Goal: Transaction & Acquisition: Purchase product/service

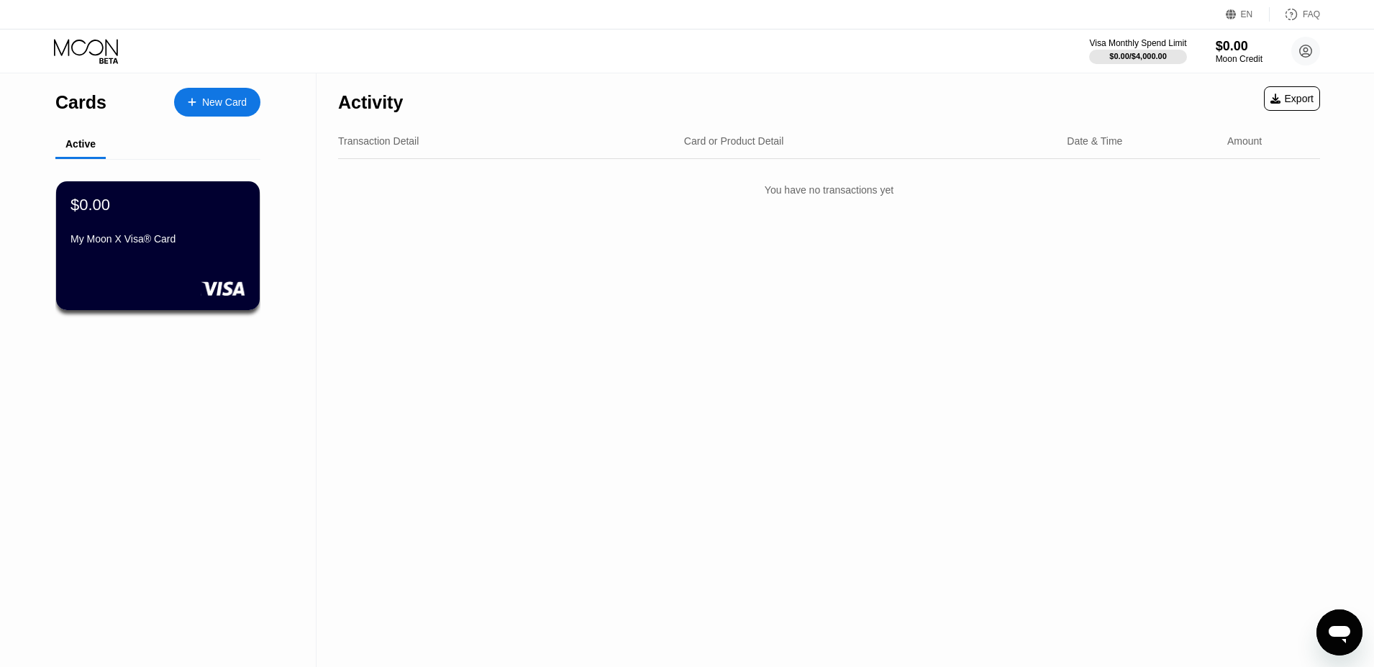
click at [589, 151] on div "Transaction Detail Card or Product Detail Date & Time Amount" at bounding box center [829, 141] width 982 height 35
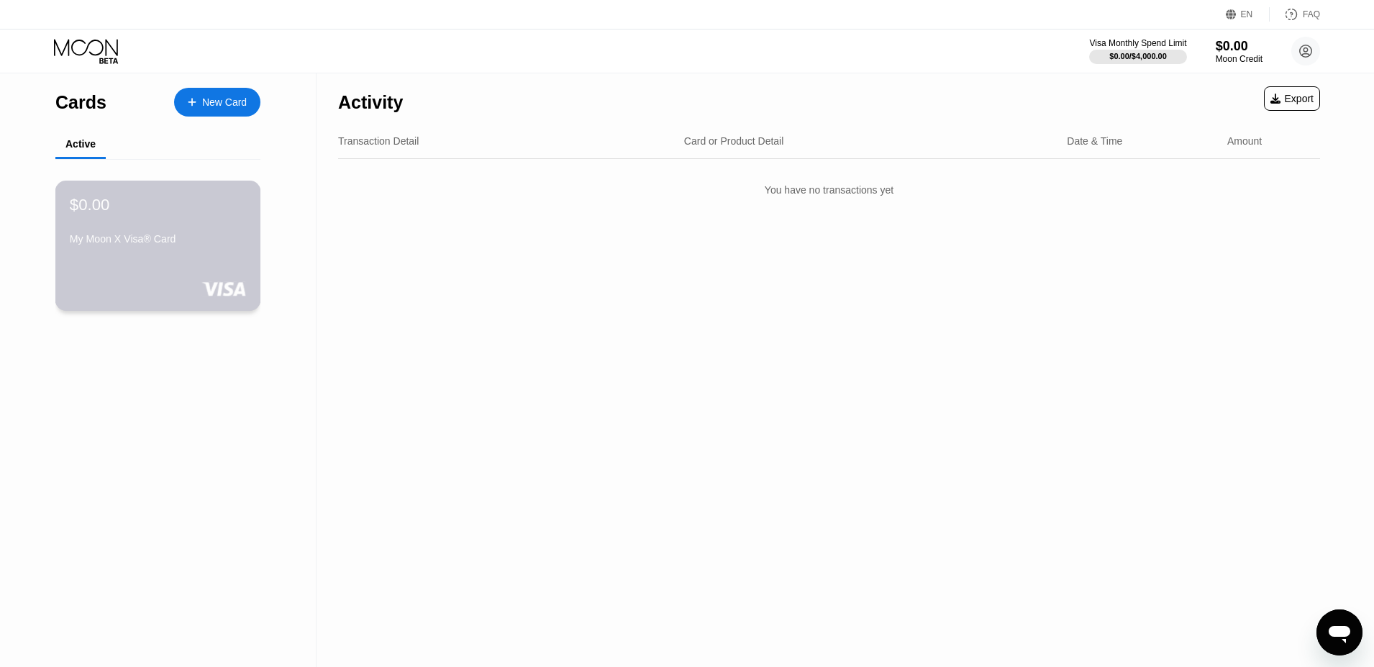
click at [195, 237] on div "My Moon X Visa® Card" at bounding box center [158, 239] width 176 height 12
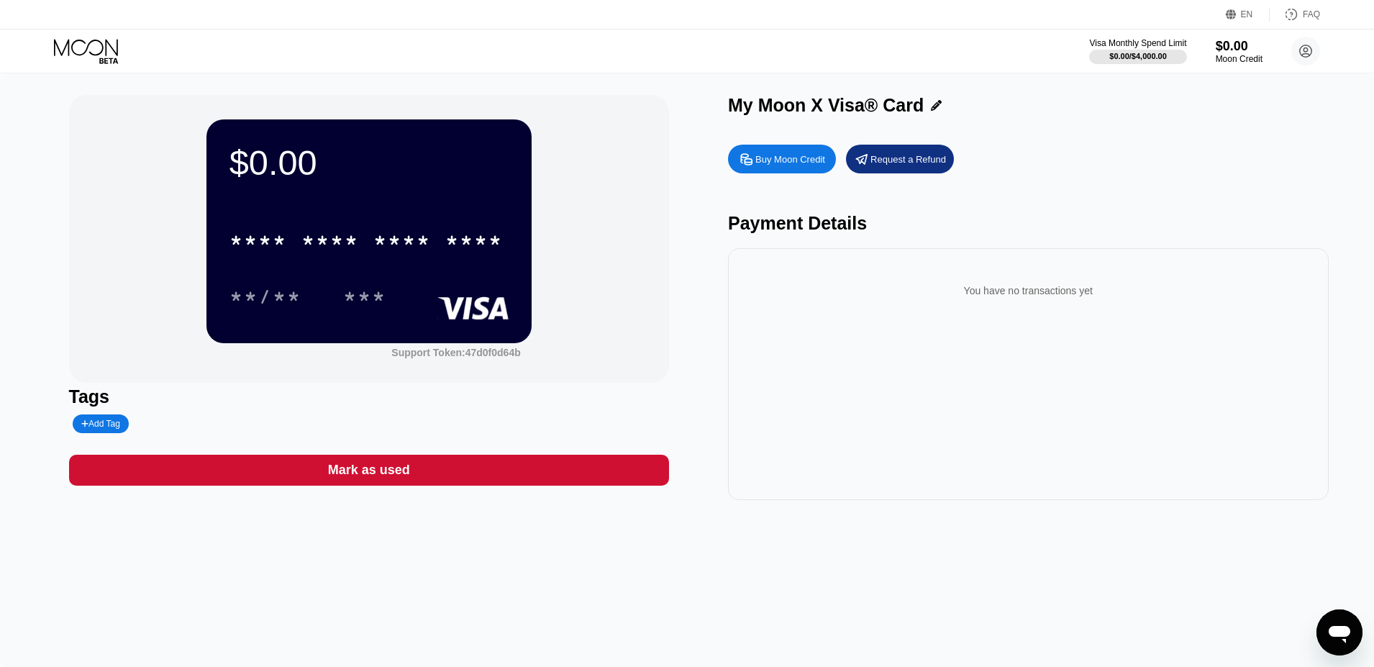
click at [789, 169] on div "Buy Moon Credit" at bounding box center [782, 159] width 108 height 29
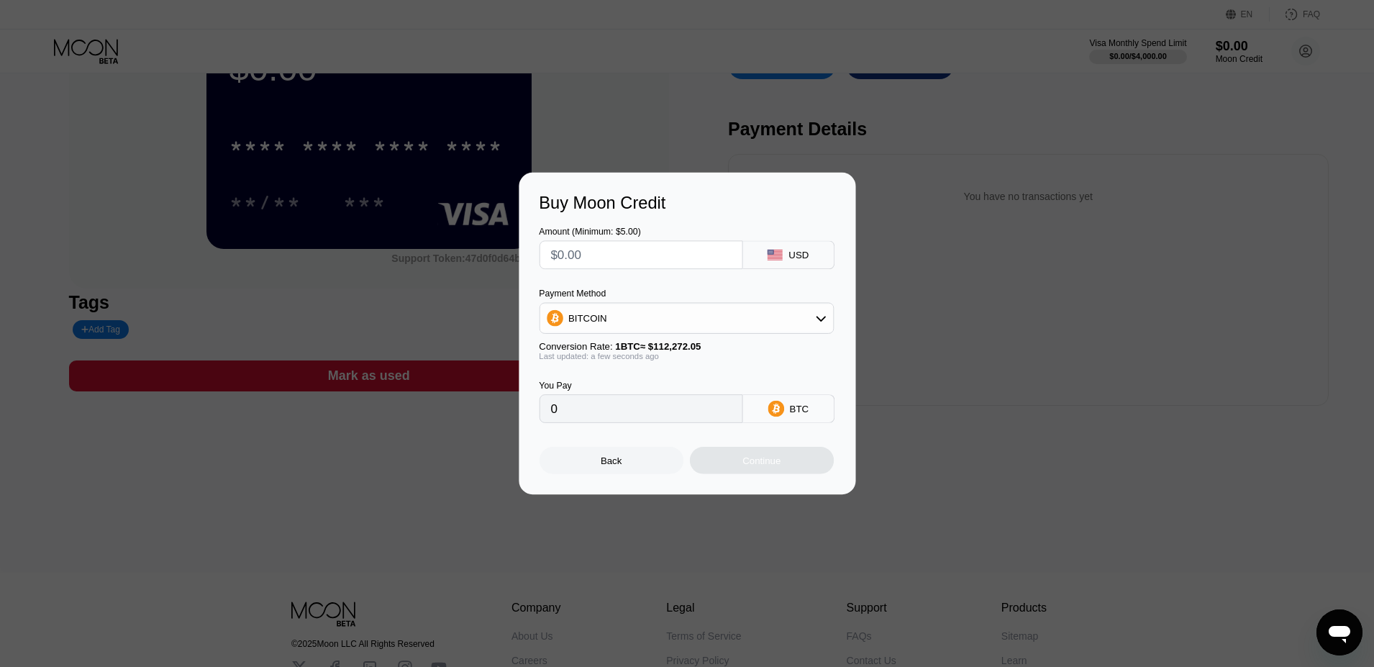
scroll to position [129, 0]
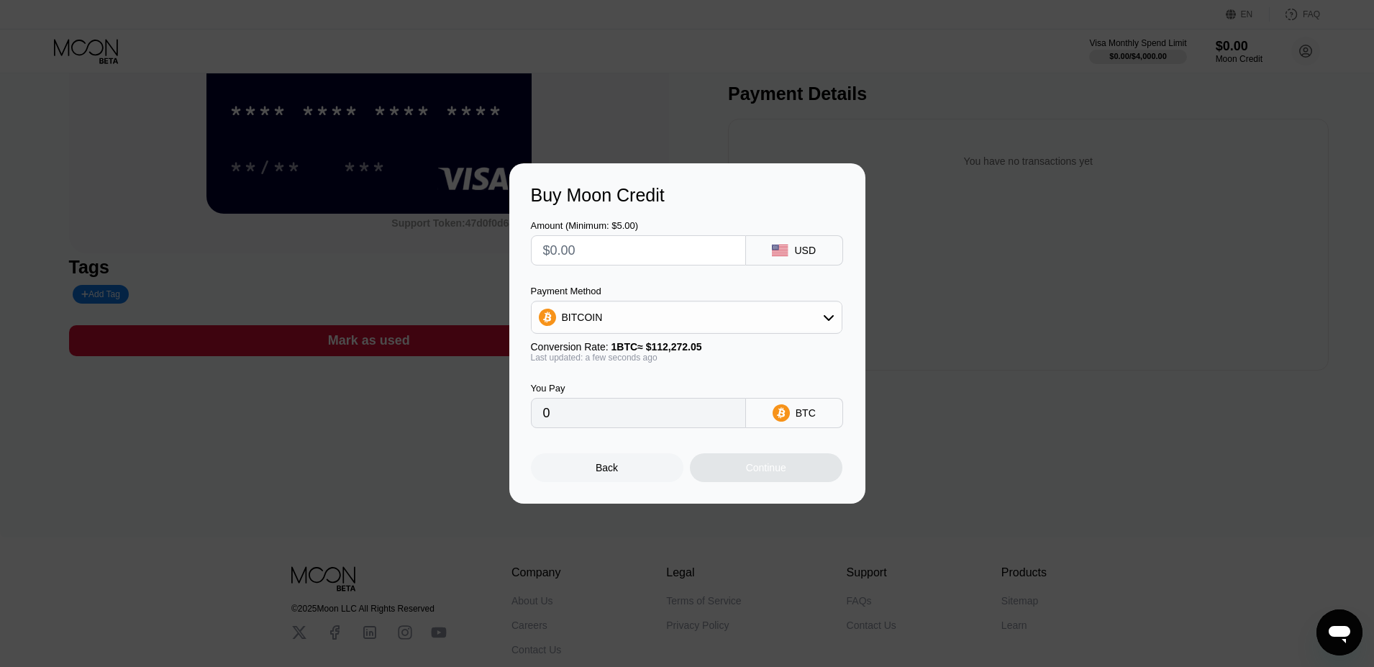
click at [657, 245] on input "text" at bounding box center [638, 250] width 191 height 29
type input "$1"
type input "0.00000891"
type input "0"
type input "$5"
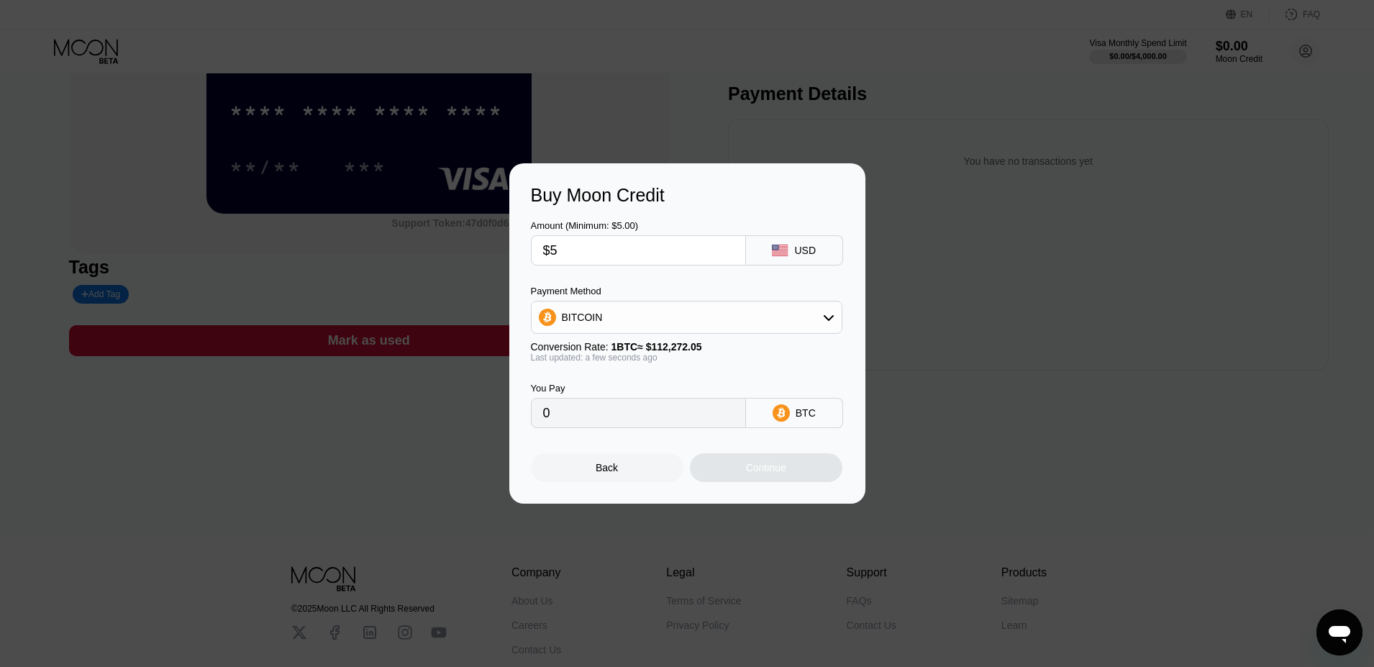
type input "0.00004454"
type input "0"
type input "$01"
type input "0.00000891"
type input "$0"
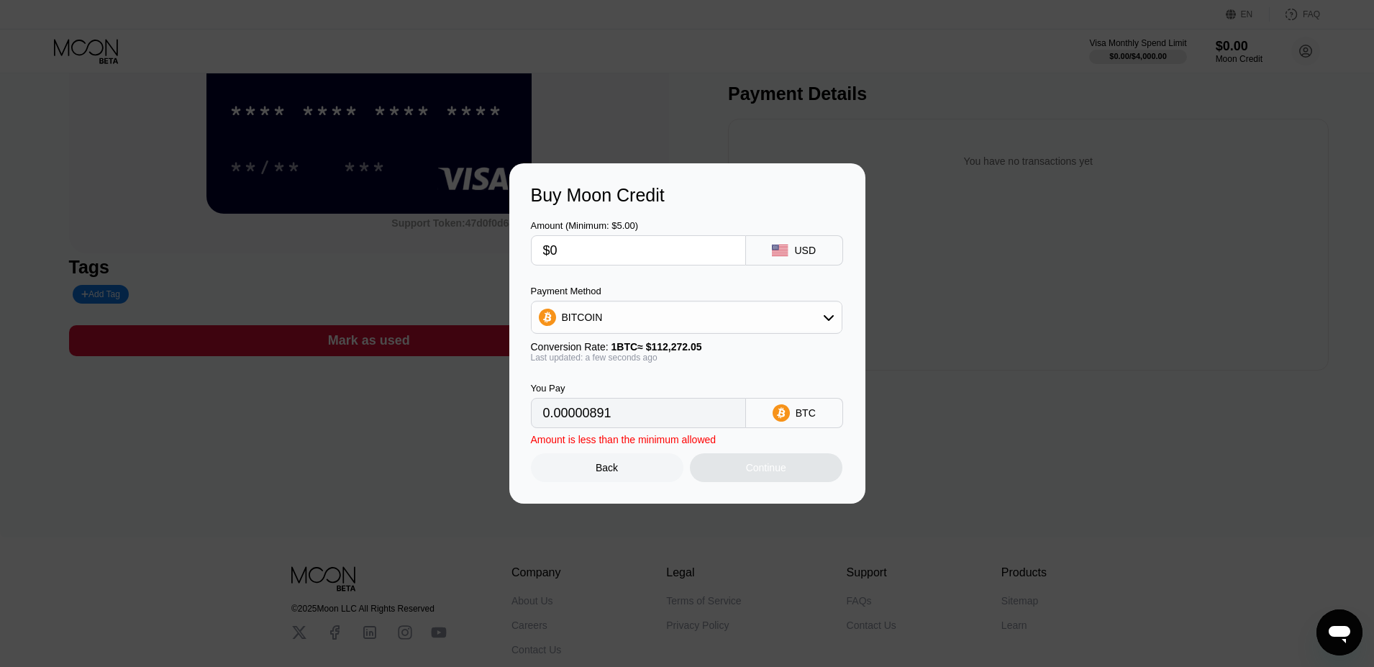
type input "0"
type input "$1"
type input "0.00000891"
type input "0"
type input "$2"
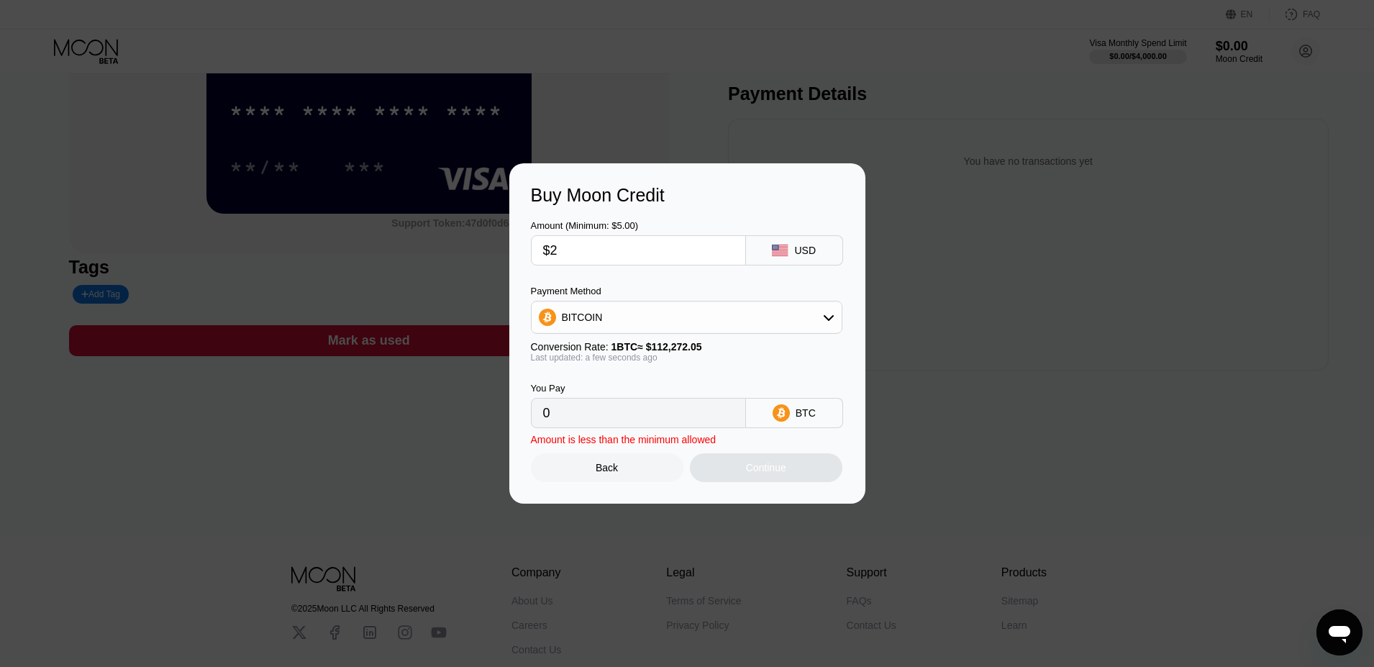
type input "0.00001782"
type input "0"
type input "$5"
type input "0.00004454"
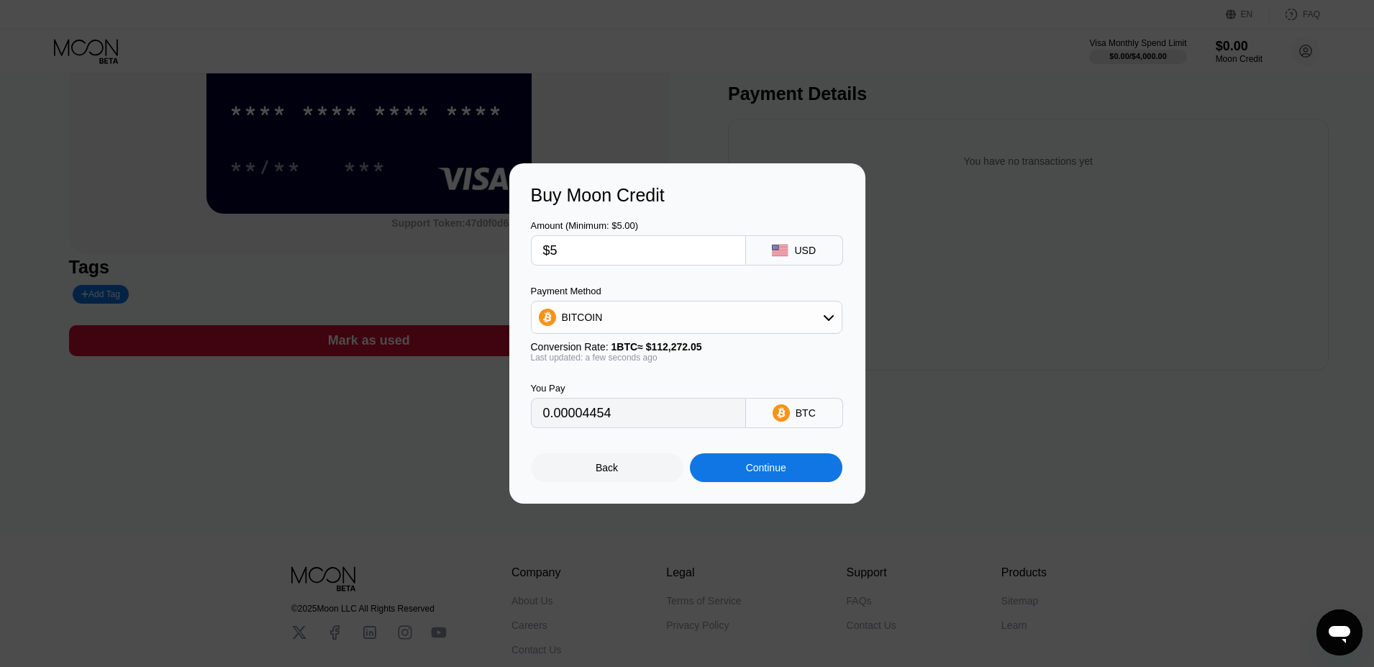
type input "$5"
drag, startPoint x: 776, startPoint y: 301, endPoint x: 750, endPoint y: 334, distance: 41.6
click at [776, 306] on div "BITCOIN" at bounding box center [687, 317] width 312 height 33
click at [624, 326] on div "BITCOIN" at bounding box center [687, 317] width 310 height 29
click at [632, 392] on span "USDT on TRON" at bounding box center [601, 389] width 73 height 12
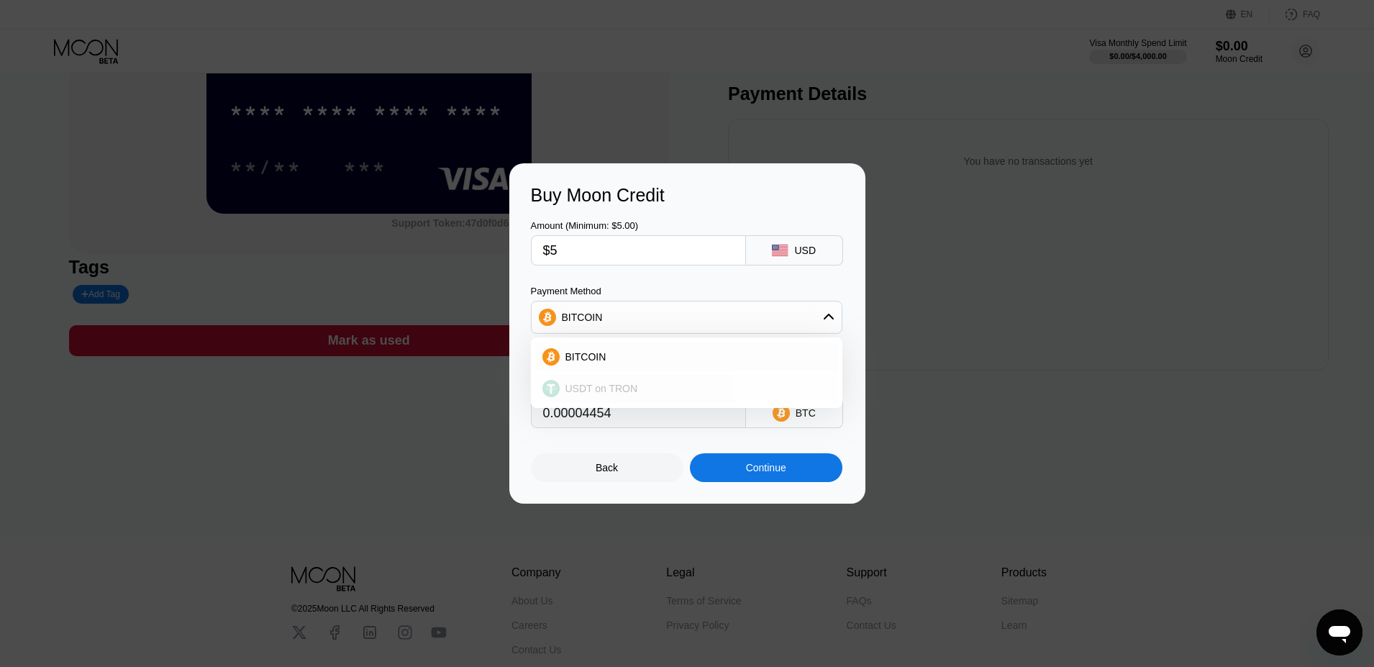
type input "5.05"
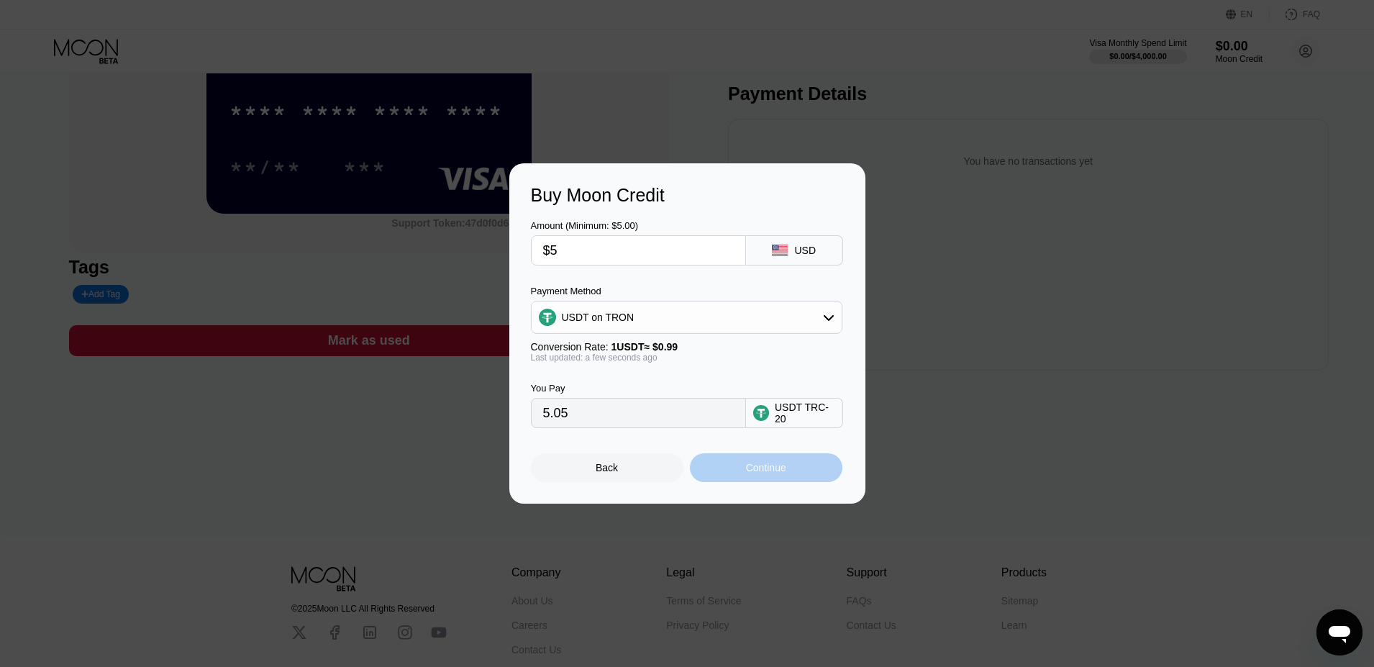
click at [795, 474] on div "Continue" at bounding box center [766, 467] width 153 height 29
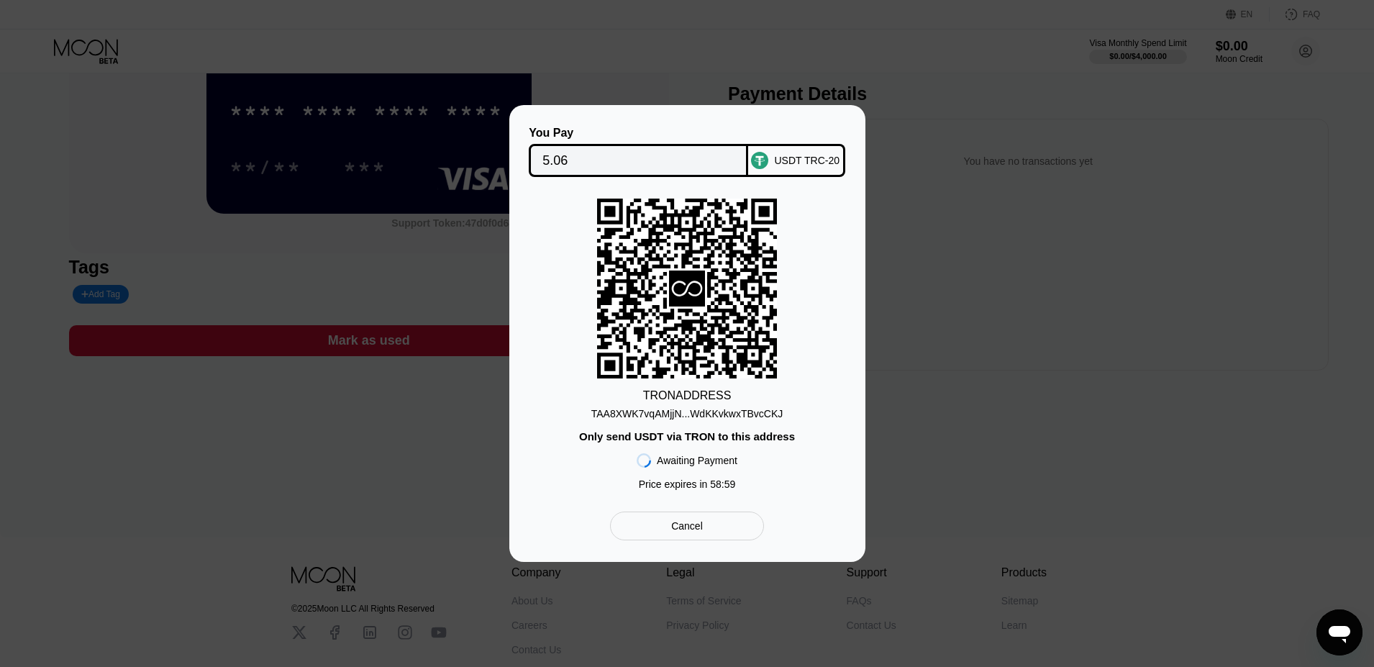
click at [706, 412] on div "TAA8XWK7vqAMjjN...WdKKvkwxTBvcCKJ" at bounding box center [687, 414] width 192 height 12
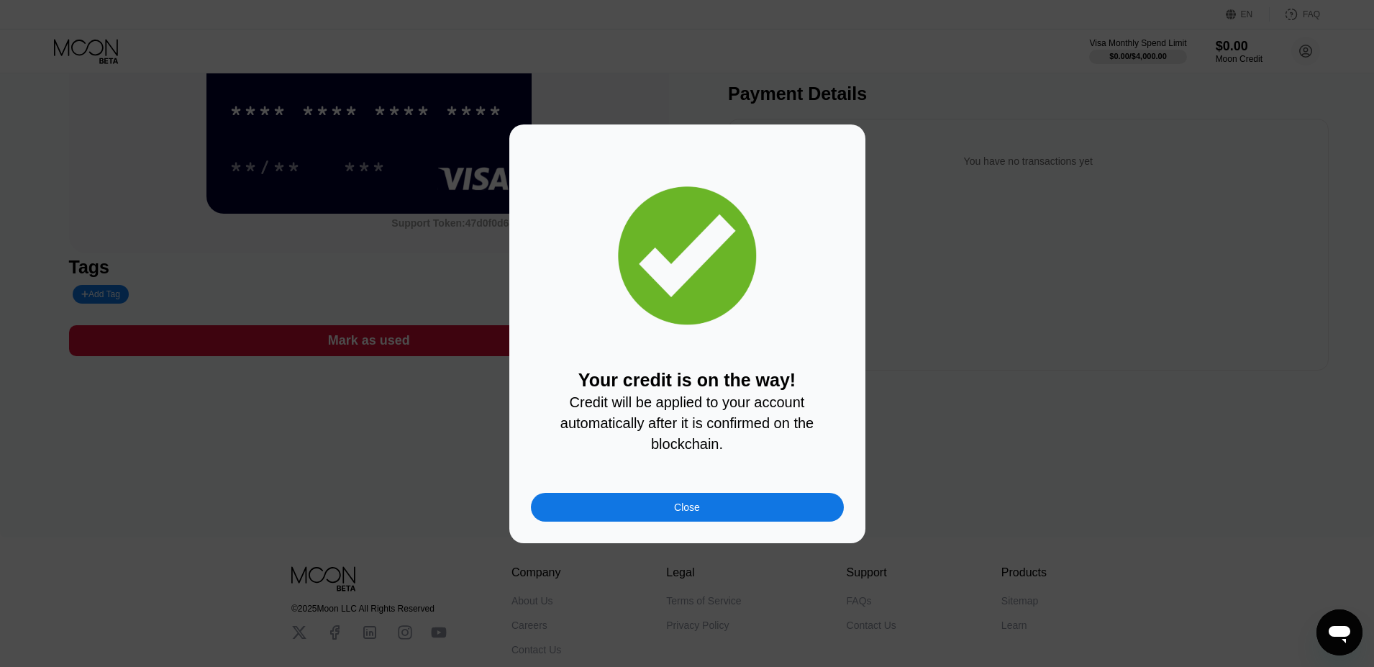
click at [690, 504] on div "Close" at bounding box center [687, 507] width 26 height 12
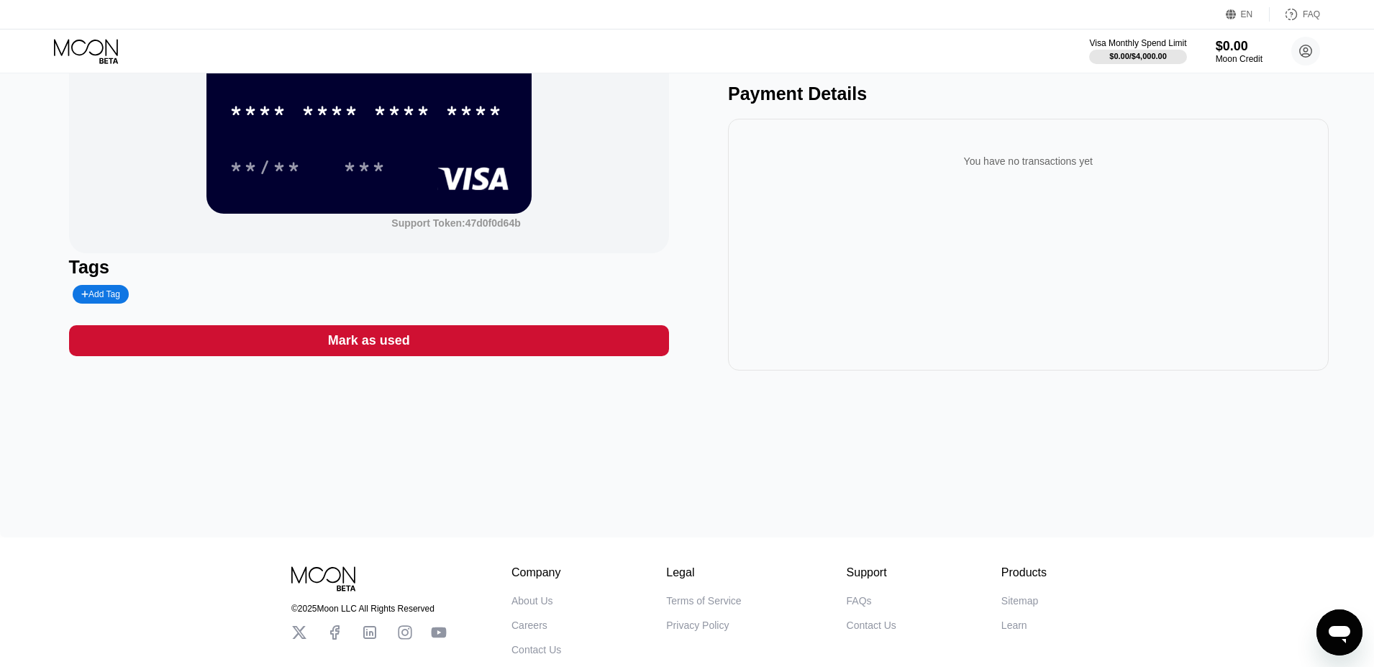
scroll to position [0, 0]
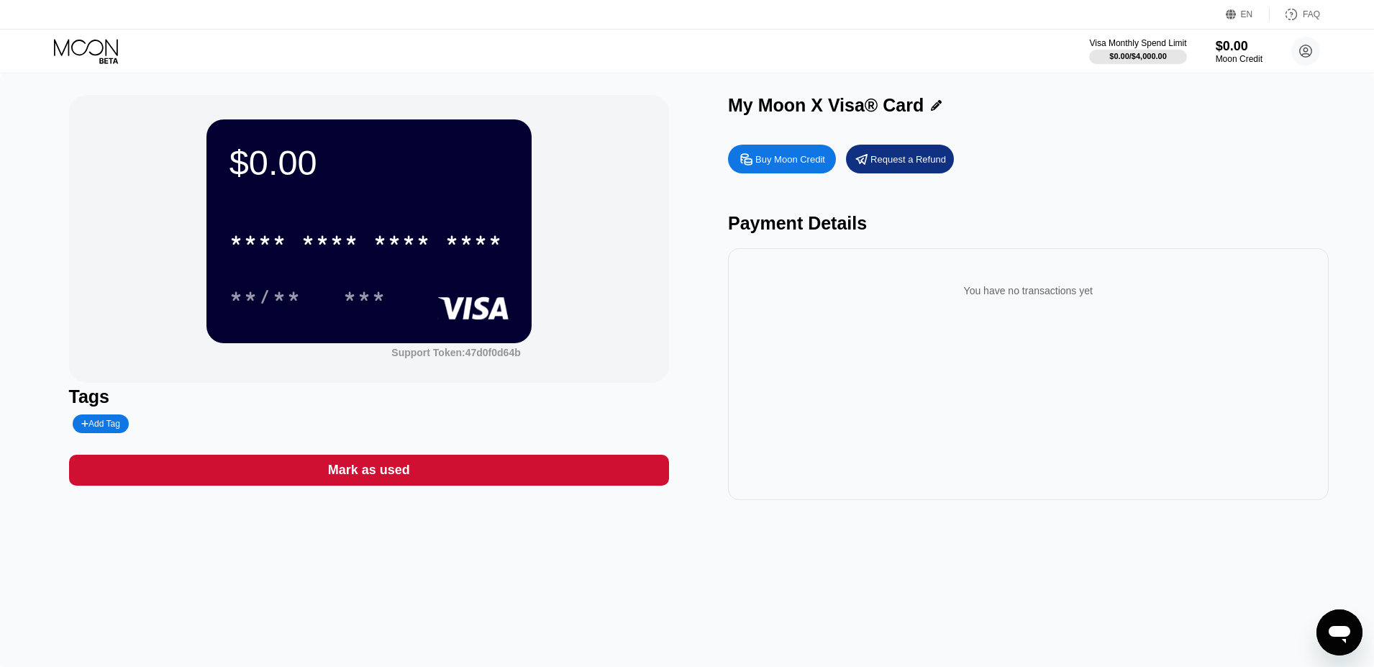
click at [642, 99] on div "$0.00 * * * * * * * * * * * * **** **/** *** Support Token: 47d0f0d64b" at bounding box center [369, 239] width 601 height 288
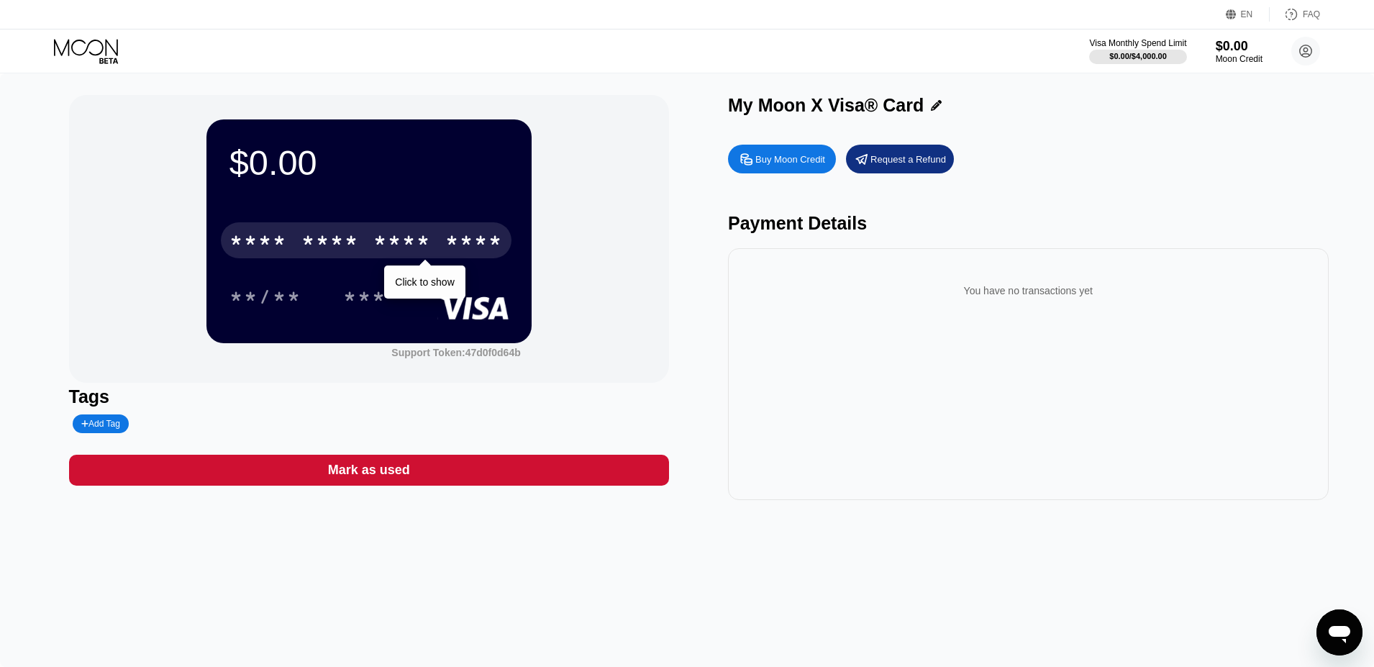
click at [278, 229] on div "* * * * * * * * * * * * ****" at bounding box center [366, 240] width 291 height 36
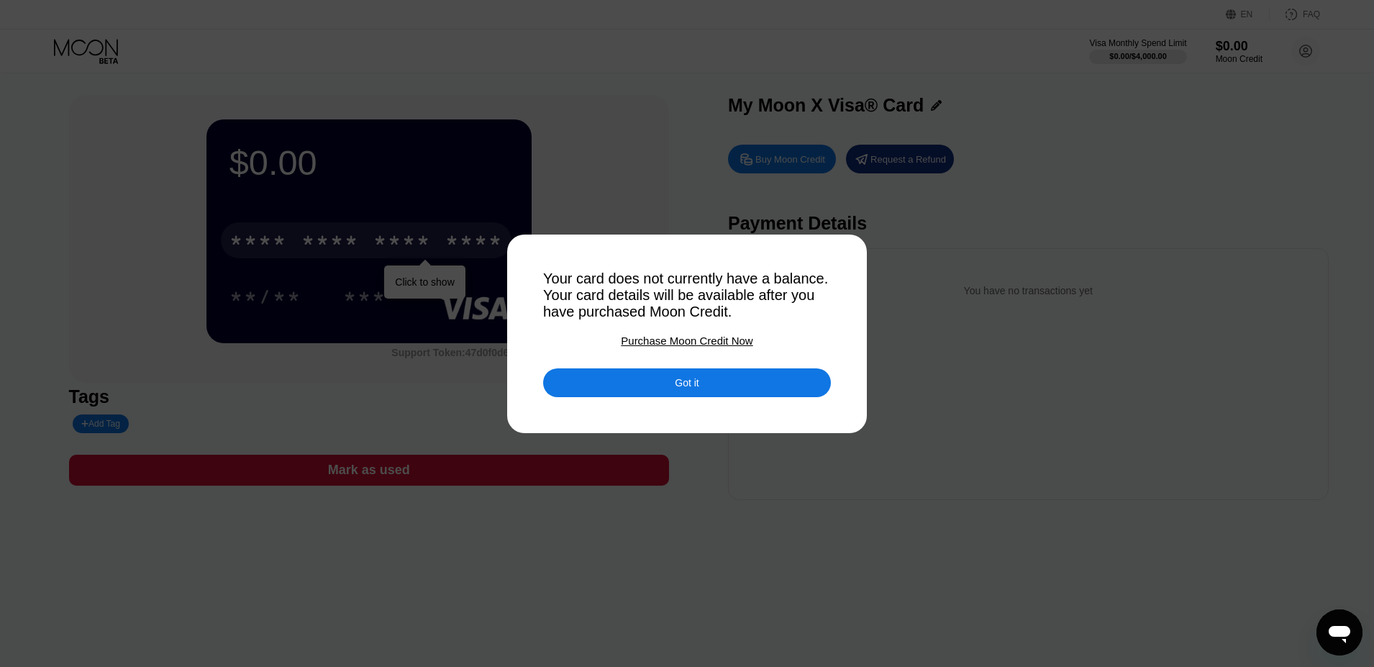
click at [633, 375] on div "Got it" at bounding box center [687, 382] width 288 height 29
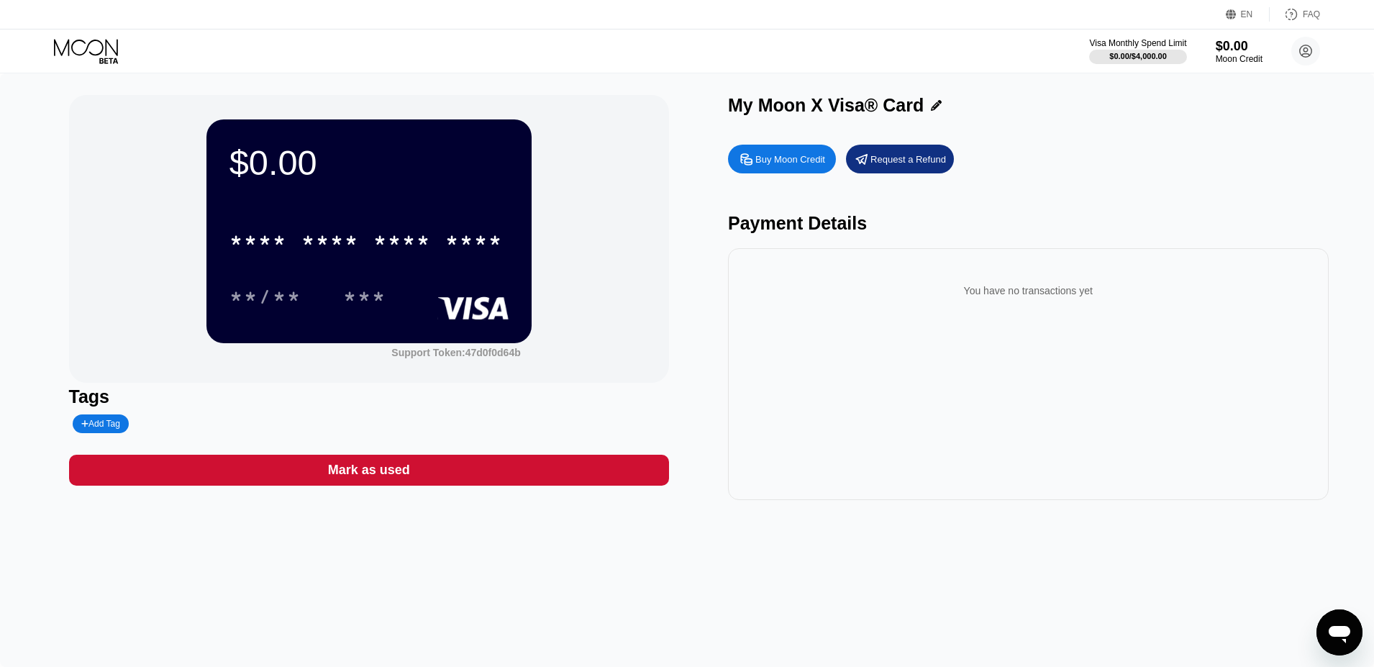
click at [782, 155] on div "Buy Moon Credit" at bounding box center [790, 159] width 70 height 12
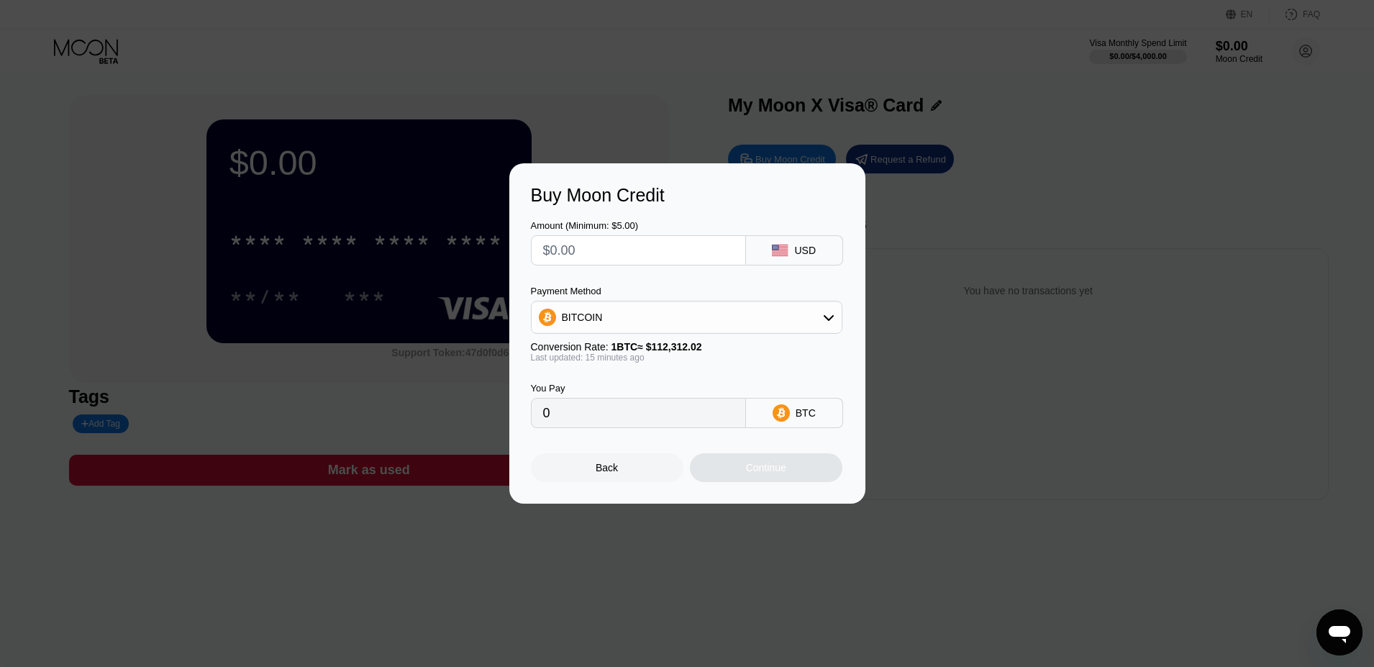
click at [653, 240] on input "text" at bounding box center [638, 250] width 191 height 29
type input "$1"
type input "0.00000892"
type input "$14"
type input "0.00012488"
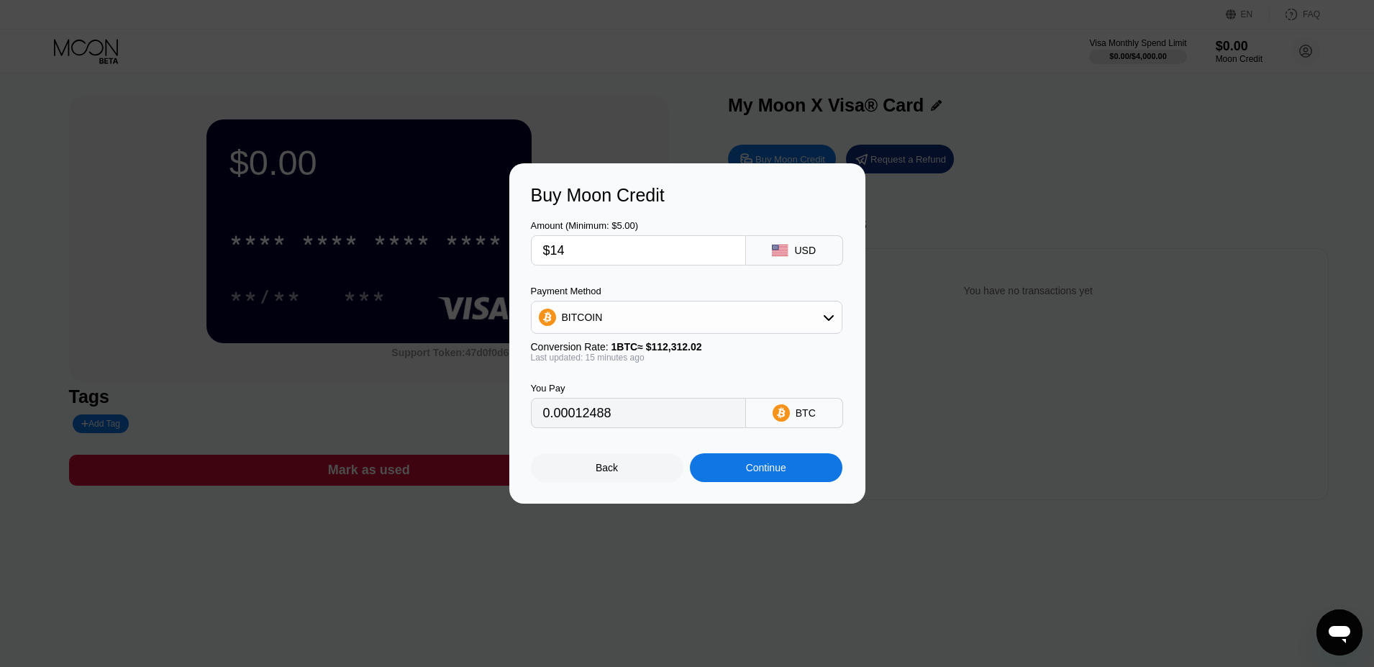
type input "$14"
click at [700, 314] on div "BITCOIN" at bounding box center [687, 317] width 310 height 29
click at [578, 394] on div "USDT on TRON" at bounding box center [686, 388] width 303 height 29
type input "14.14"
click at [626, 426] on input "14.14" at bounding box center [638, 413] width 191 height 29
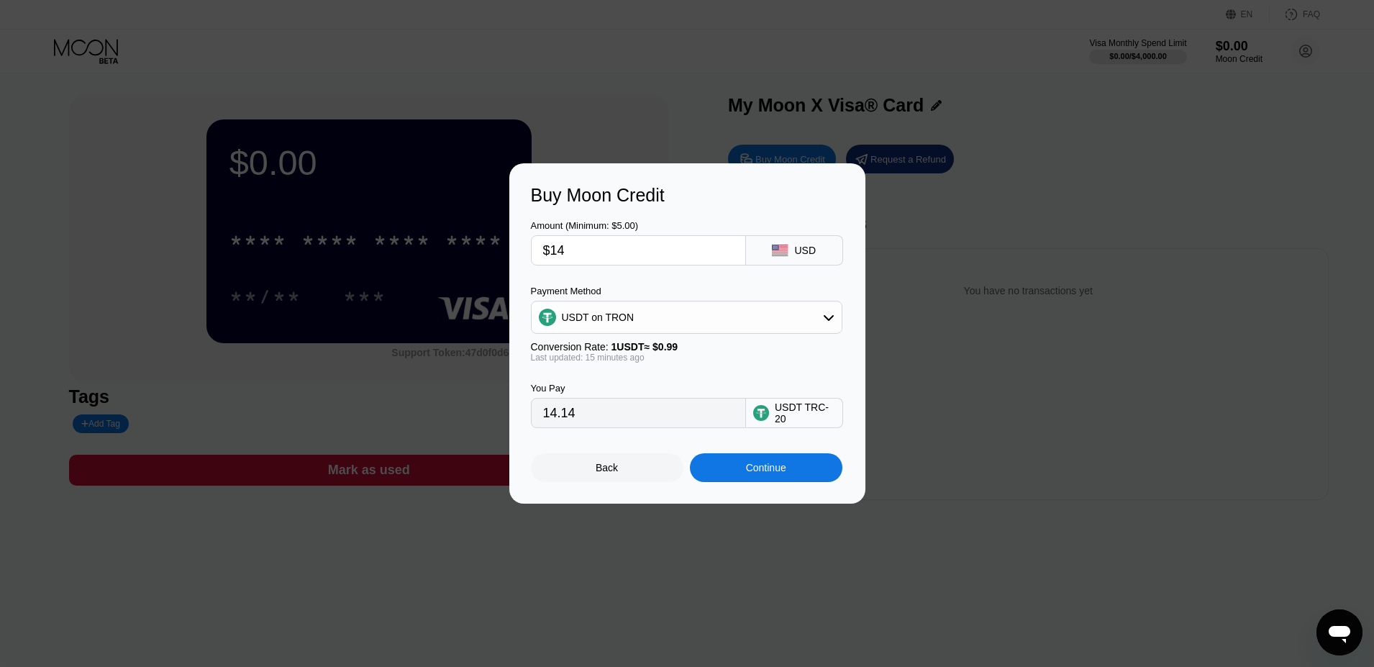
click at [626, 426] on input "14.14" at bounding box center [638, 413] width 191 height 29
click at [784, 463] on div "Continue" at bounding box center [766, 468] width 40 height 12
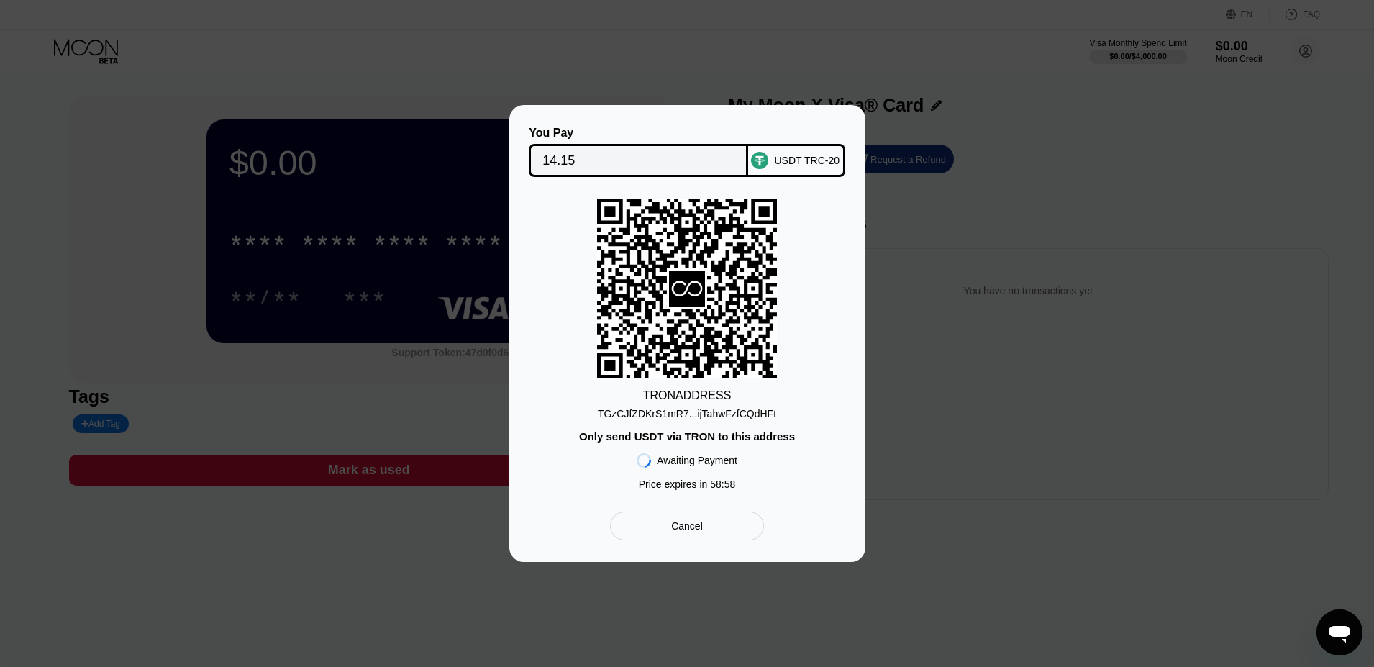
click at [697, 418] on div "TGzCJfZDKrS1mR7...ijTahwFzfCQdHFt" at bounding box center [687, 414] width 178 height 12
click at [699, 524] on div "Cancel" at bounding box center [687, 525] width 32 height 13
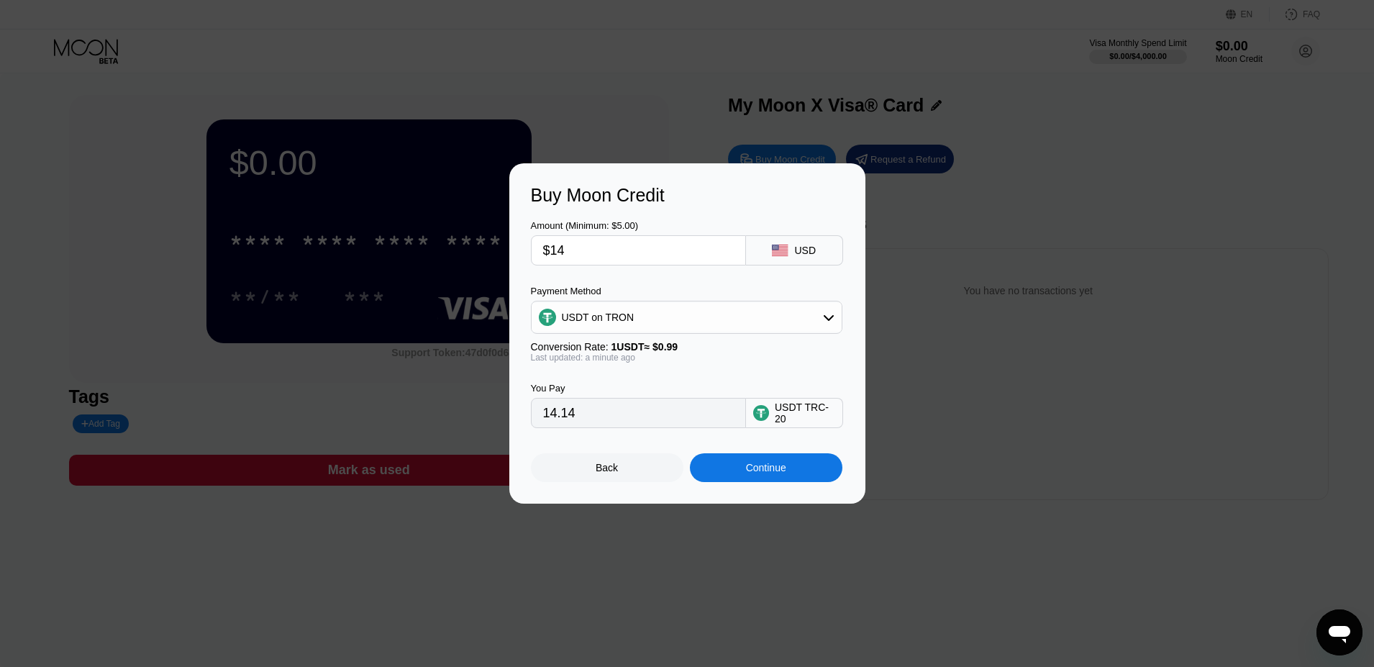
click at [671, 264] on input "$14" at bounding box center [638, 250] width 191 height 29
type input "$1"
type input "1.01"
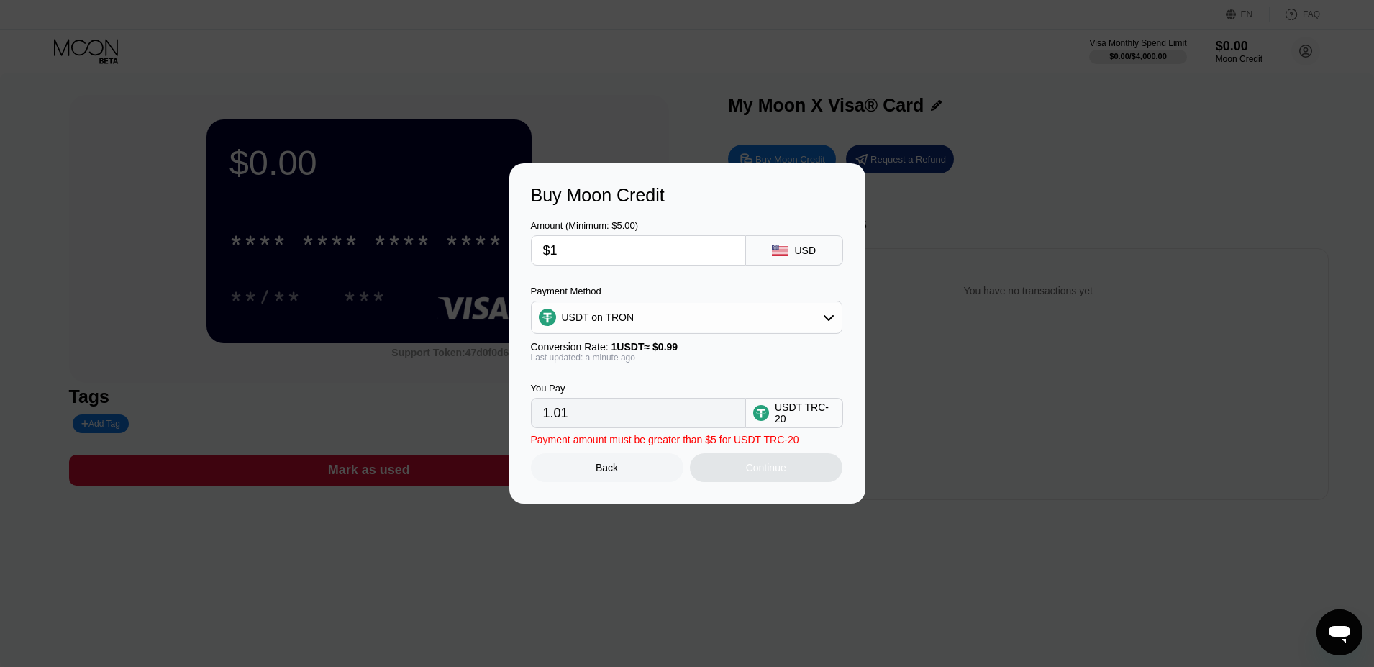
type input "$13"
type input "13.13"
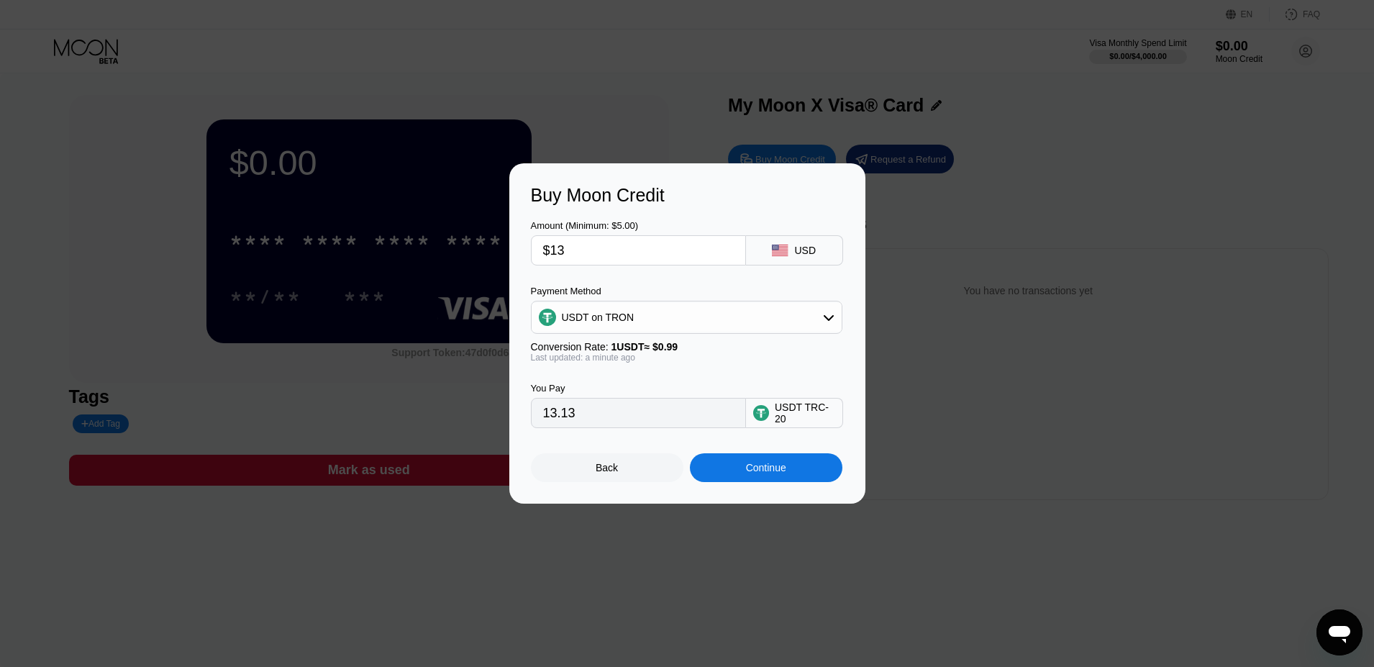
type input "$13"
click at [780, 463] on div "Continue" at bounding box center [766, 468] width 40 height 12
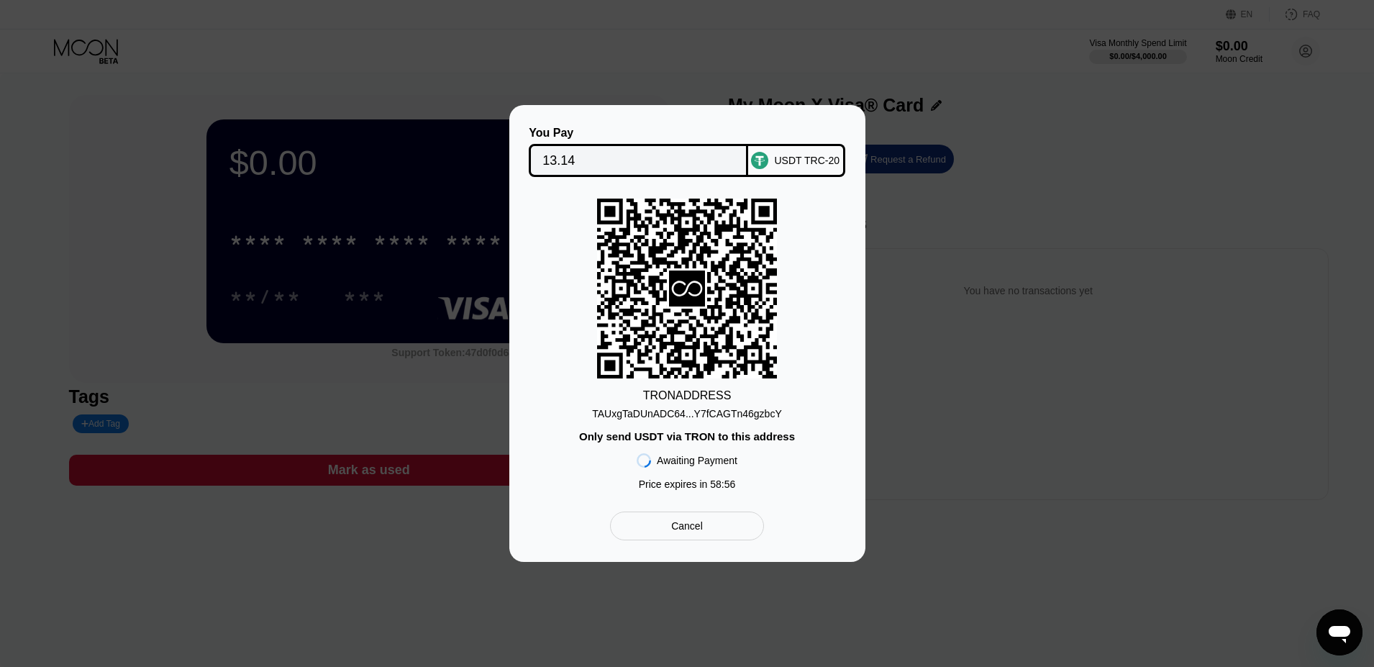
click at [685, 409] on div "TAUxgTaDUnADC64...Y7fCAGTn46gzbcY" at bounding box center [687, 414] width 190 height 12
click at [690, 524] on div "Cancel" at bounding box center [687, 525] width 32 height 13
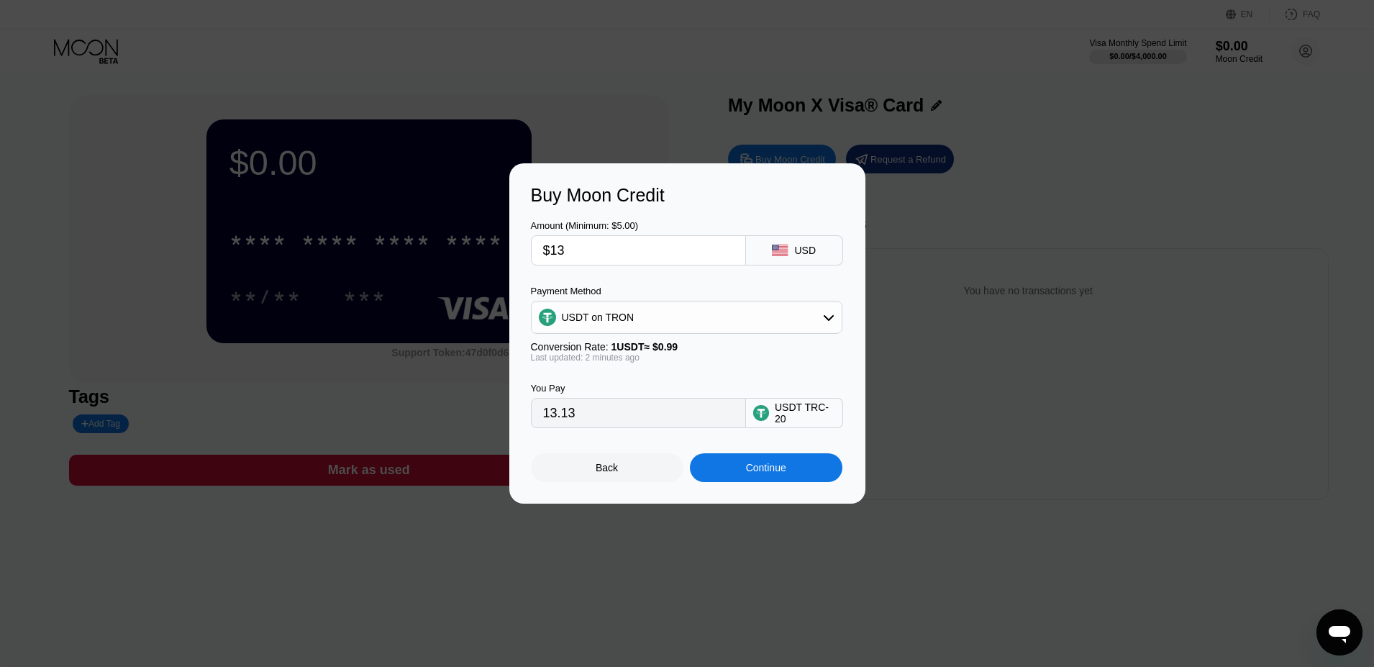
click at [596, 468] on div "Back" at bounding box center [607, 468] width 22 height 12
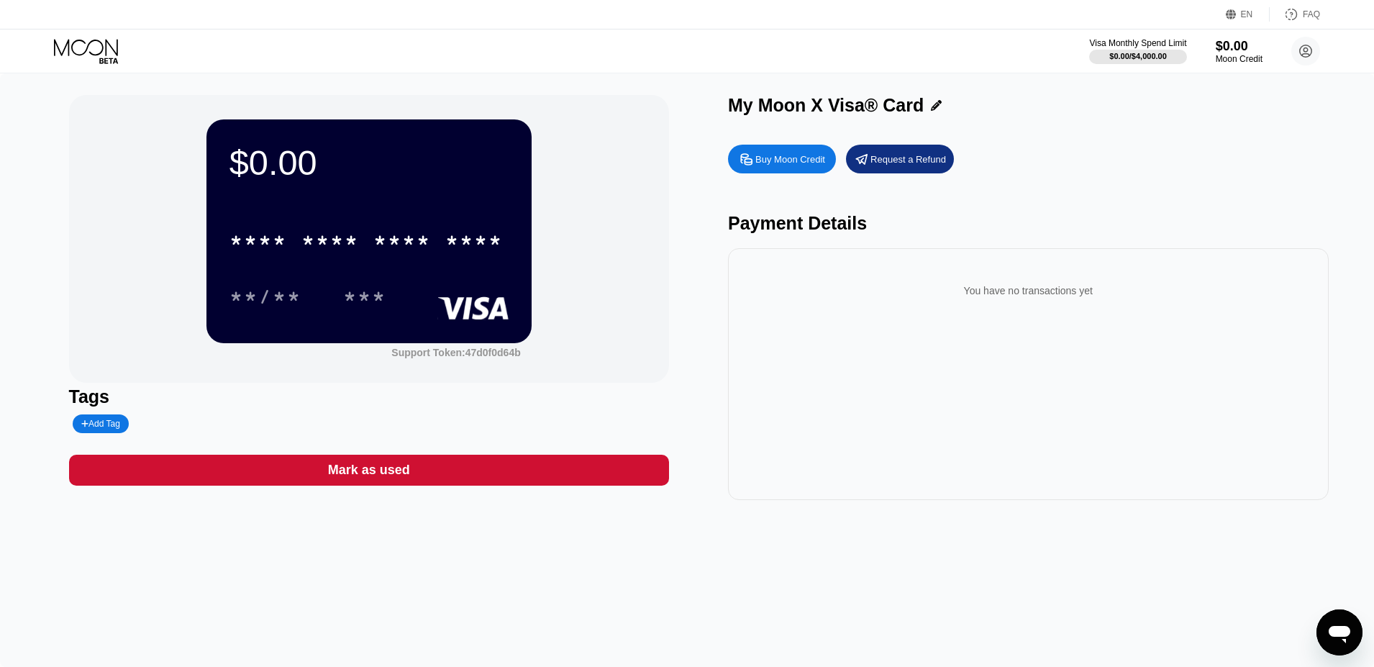
click at [790, 159] on div "Buy Moon Credit" at bounding box center [790, 159] width 70 height 12
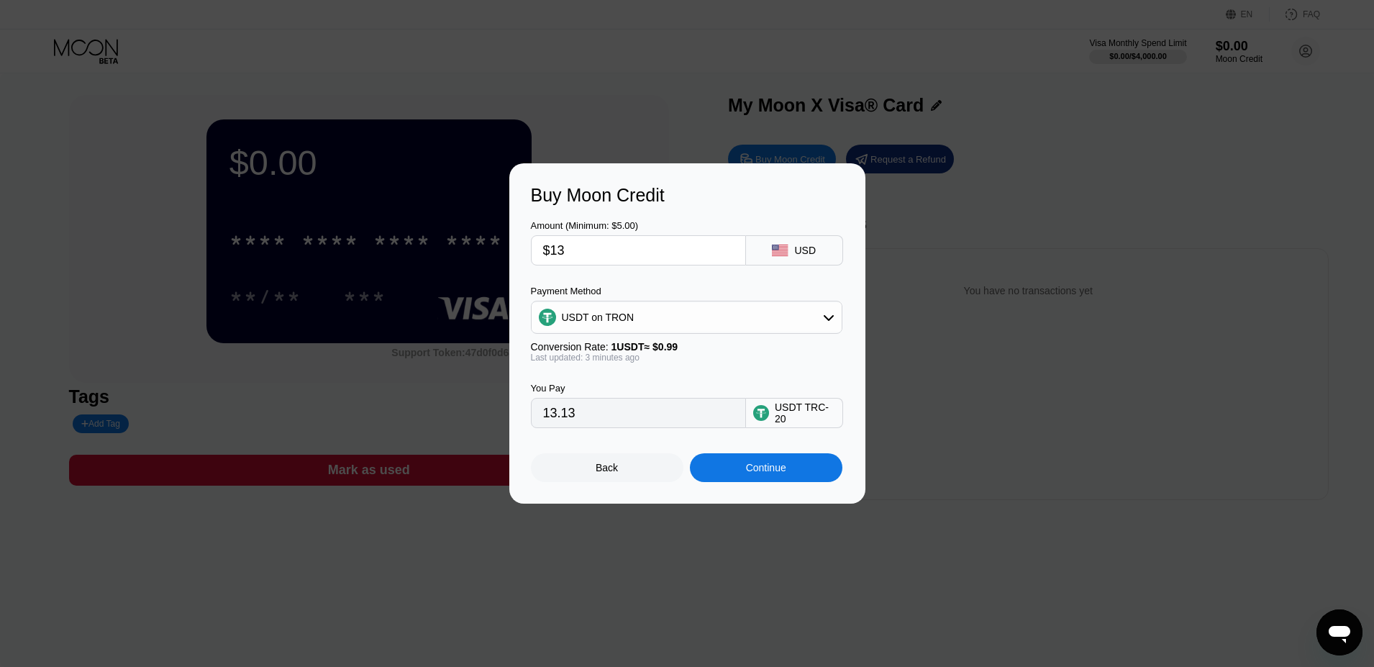
click at [691, 320] on div "USDT on TRON" at bounding box center [687, 317] width 310 height 29
click at [627, 348] on div "BITCOIN" at bounding box center [686, 356] width 303 height 29
click at [646, 312] on div "BITCOIN" at bounding box center [687, 317] width 310 height 29
click at [630, 386] on span "USDT on TRON" at bounding box center [601, 389] width 73 height 12
type input "13.13"
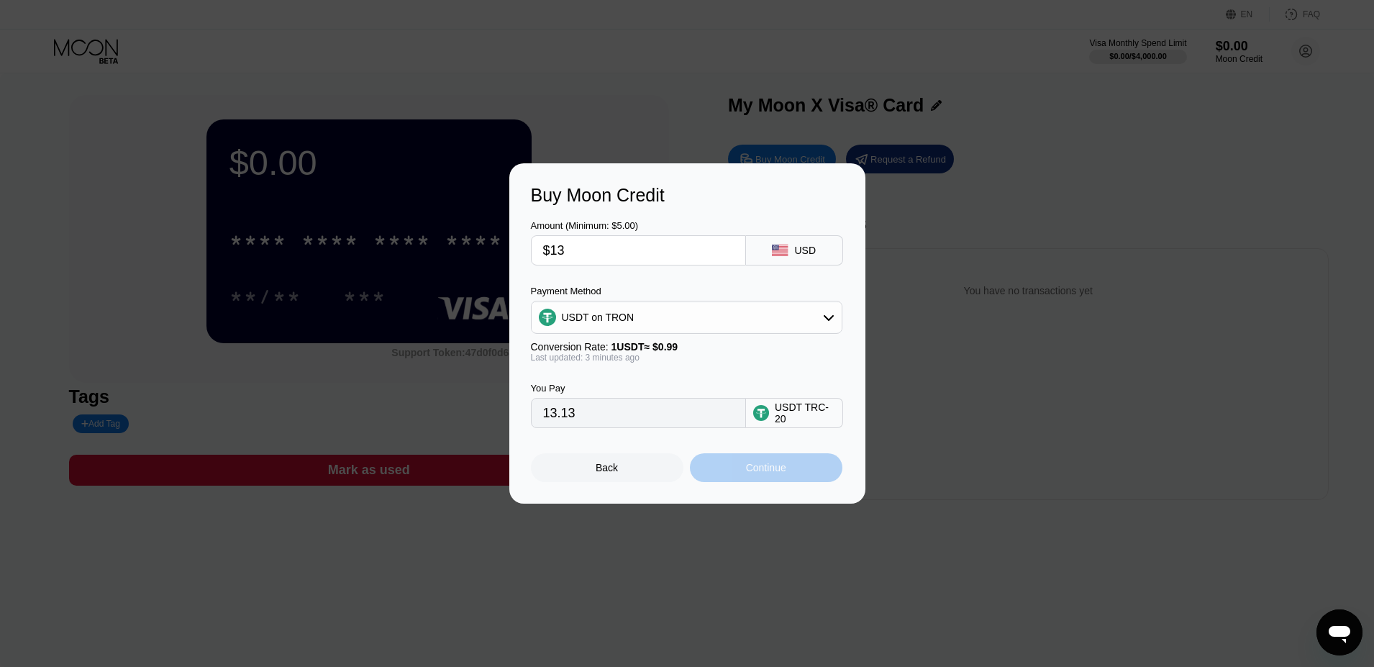
click at [753, 468] on div "Continue" at bounding box center [766, 468] width 40 height 12
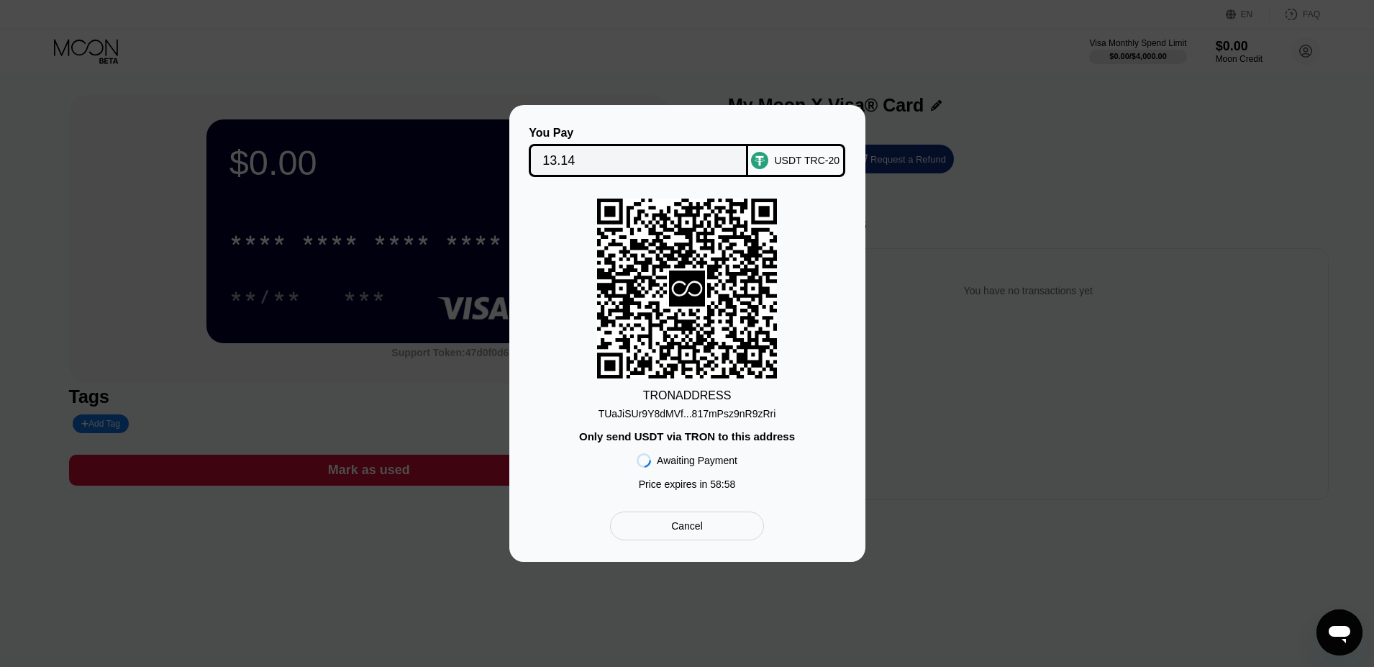
click at [671, 412] on div "TUaJiSUr9Y8dMVf...817mPsz9nR9zRri" at bounding box center [688, 414] width 178 height 12
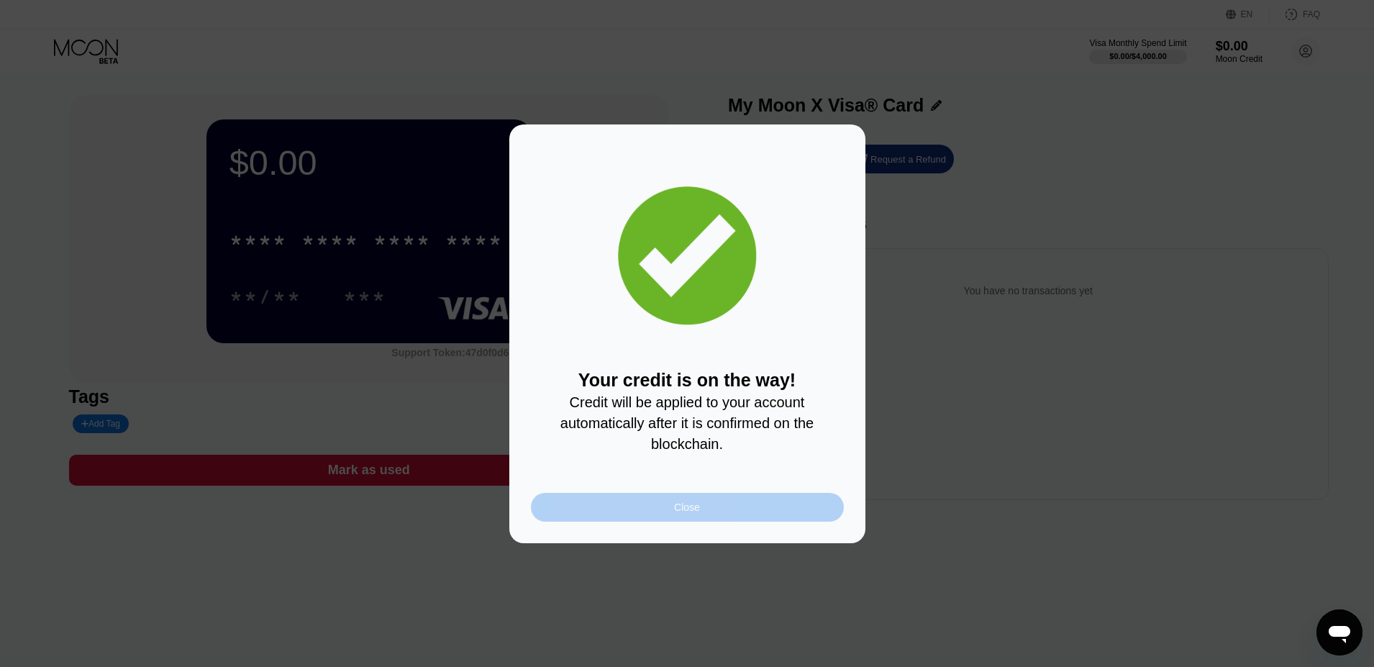
click at [732, 509] on div "Close" at bounding box center [687, 507] width 313 height 29
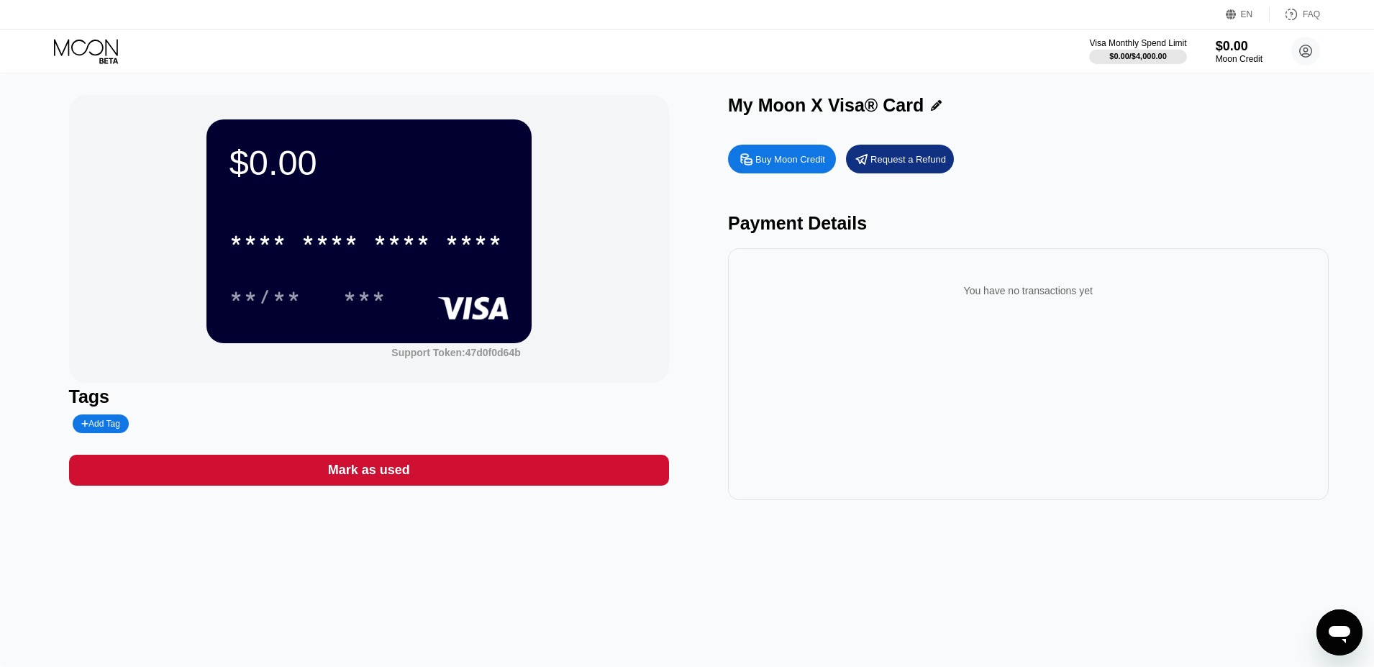
click at [669, 242] on div "$0.00 * * * * * * * * * * * * **** **/** *** Support Token: 47d0f0d64b Tags Add…" at bounding box center [687, 297] width 1237 height 405
click at [783, 150] on div "Buy Moon Credit" at bounding box center [782, 159] width 108 height 29
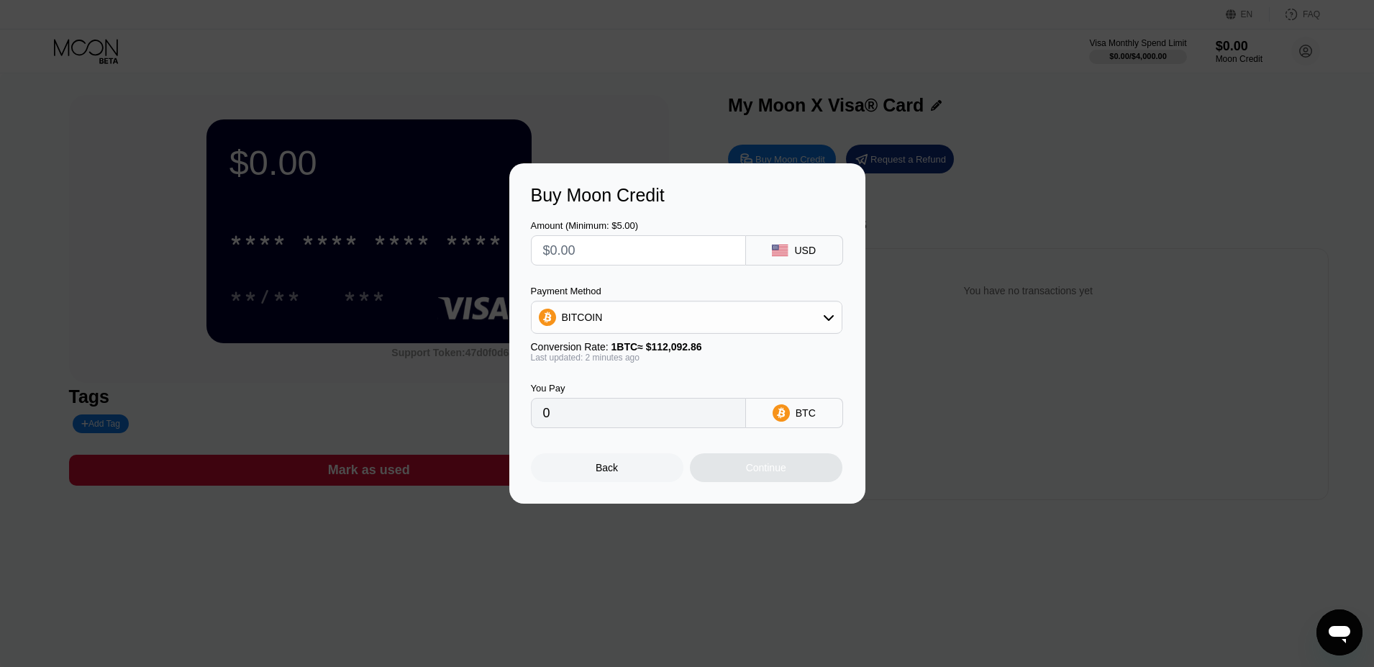
click at [676, 321] on div "BITCOIN" at bounding box center [687, 317] width 310 height 29
click at [602, 353] on span "BITCOIN" at bounding box center [585, 357] width 41 height 12
click at [626, 401] on input "0" at bounding box center [638, 413] width 191 height 29
click at [609, 245] on input "text" at bounding box center [638, 250] width 191 height 29
type input "$1"
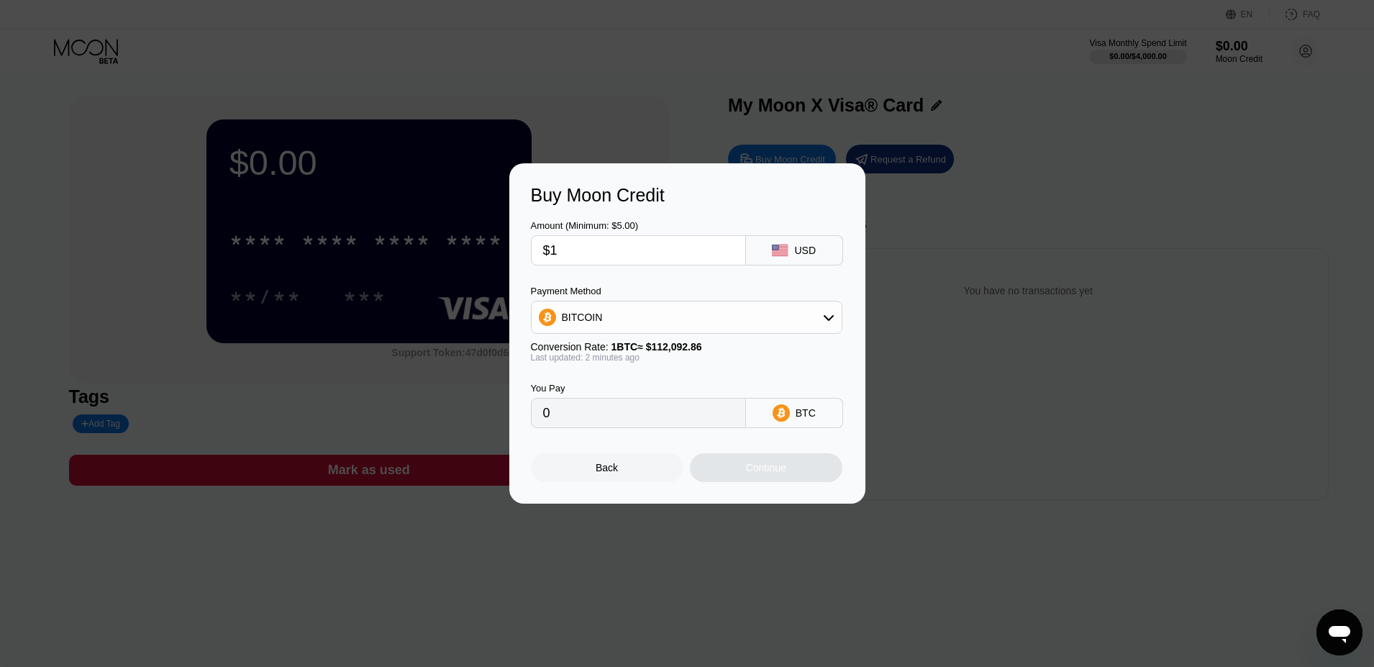
type input "0.00000893"
type input "$10"
type input "0.00008922"
type input "$10"
click at [772, 468] on div "Continue" at bounding box center [766, 468] width 40 height 12
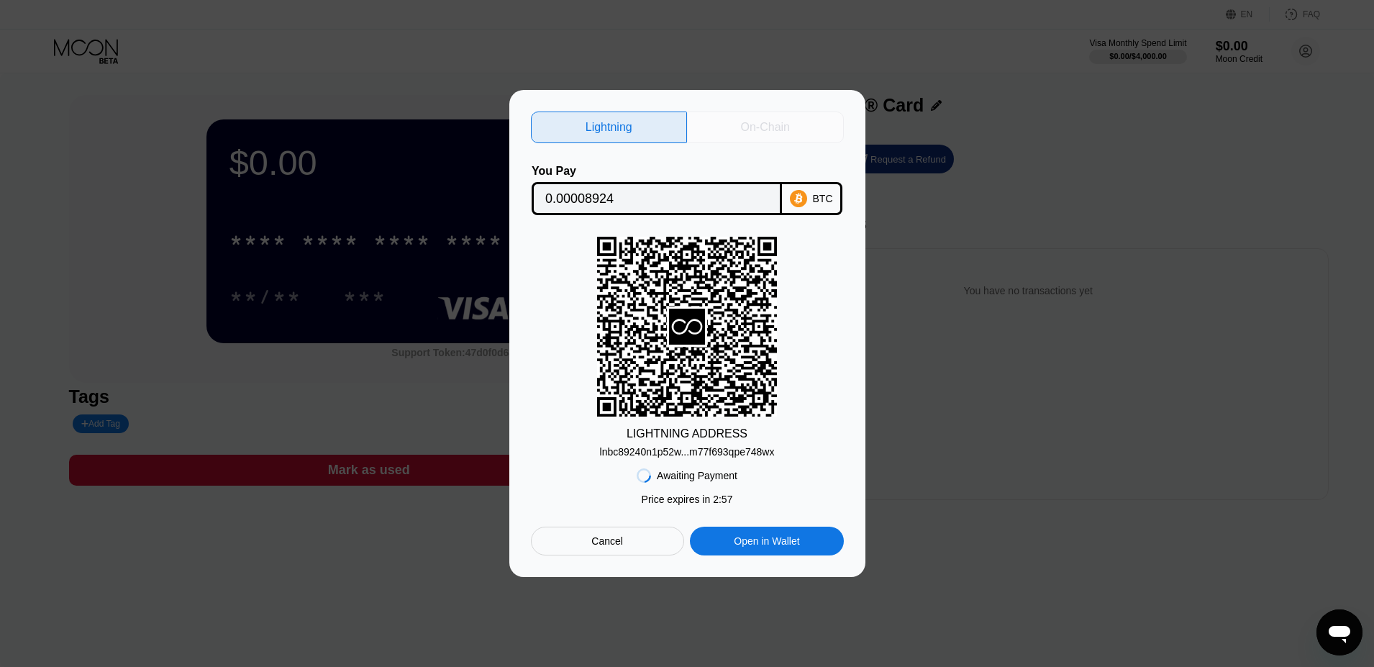
click at [756, 137] on div "On-Chain" at bounding box center [765, 128] width 157 height 32
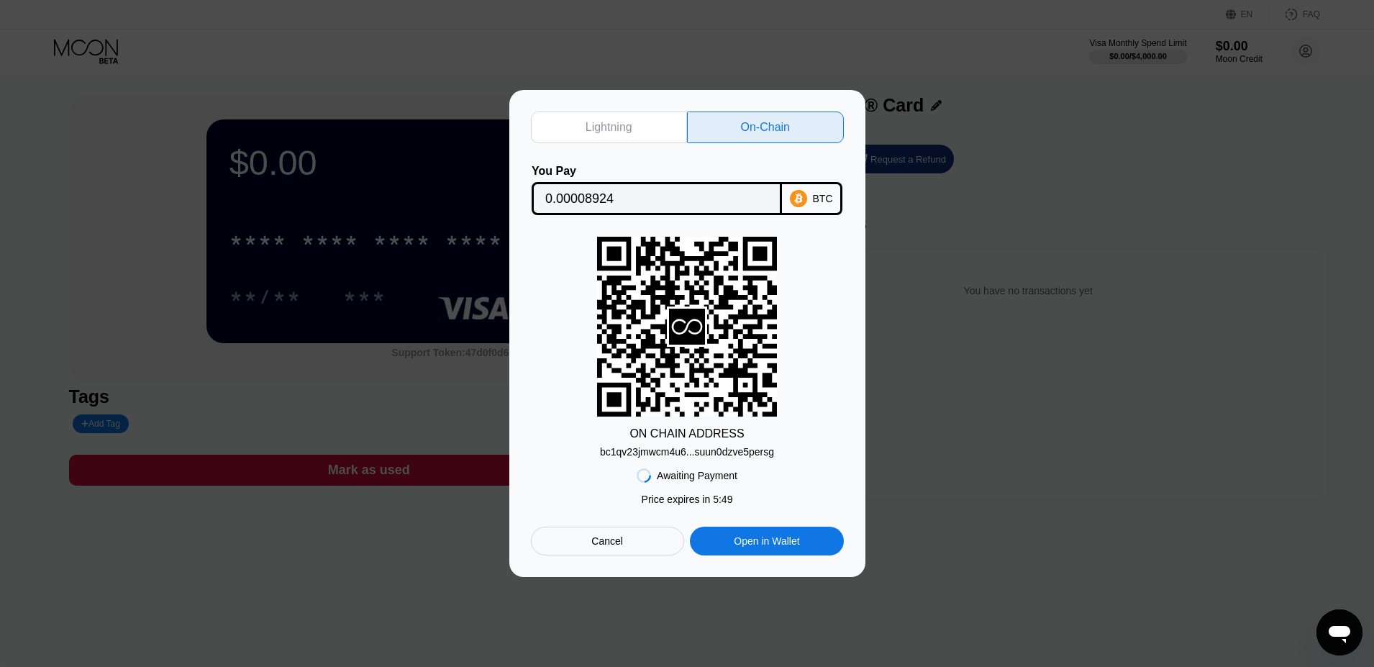
click at [642, 156] on div "Lightning On-Chain You Pay 0.00008924 BTC ON CHAIN ADDRESS bc1qv23jmwcm4u6...su…" at bounding box center [687, 334] width 313 height 444
click at [624, 128] on div "Lightning" at bounding box center [609, 127] width 47 height 14
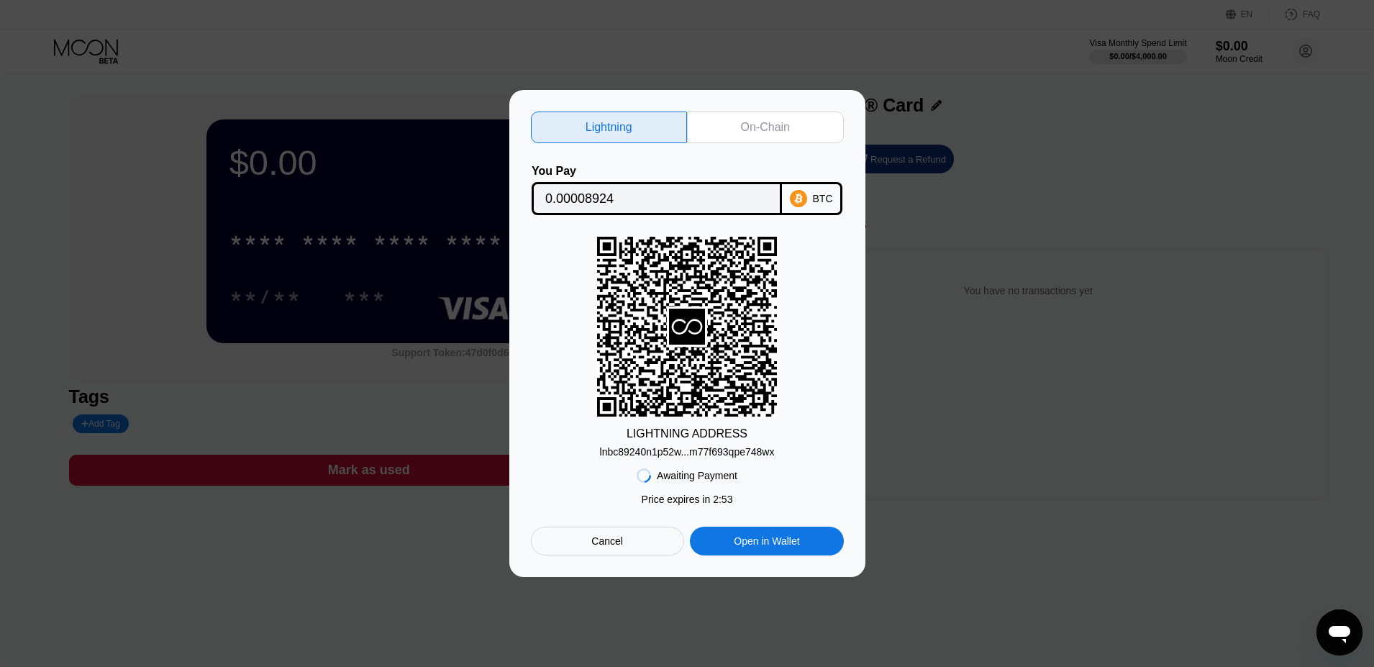
click at [737, 143] on div "Lightning On-Chain You Pay 0.00008924 BTC LIGHTNING ADDRESS lnbc89240n1p52w...m…" at bounding box center [687, 334] width 313 height 444
click at [717, 128] on div "On-Chain" at bounding box center [765, 128] width 157 height 32
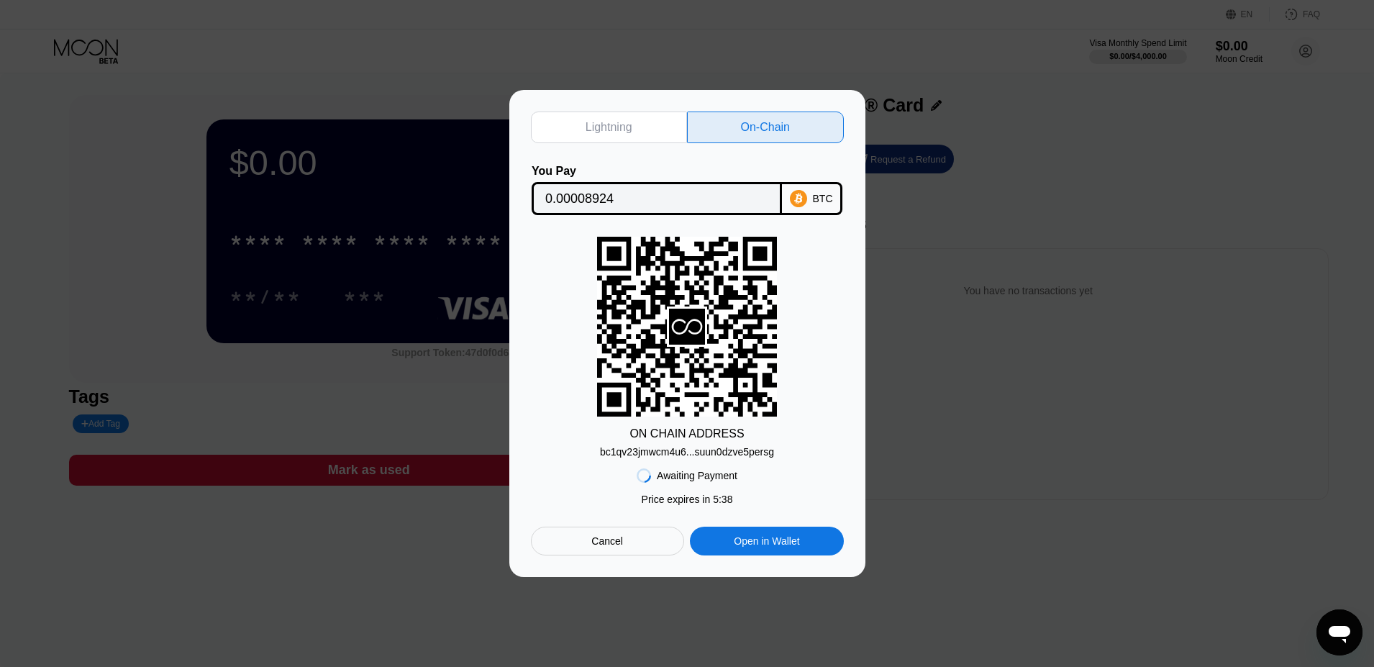
click at [609, 487] on div "Awaiting Payment Price expires in 2 : 44 Price expires in 5 : 38 Cancel Open in…" at bounding box center [687, 507] width 313 height 98
click at [618, 538] on div "Cancel" at bounding box center [607, 541] width 32 height 13
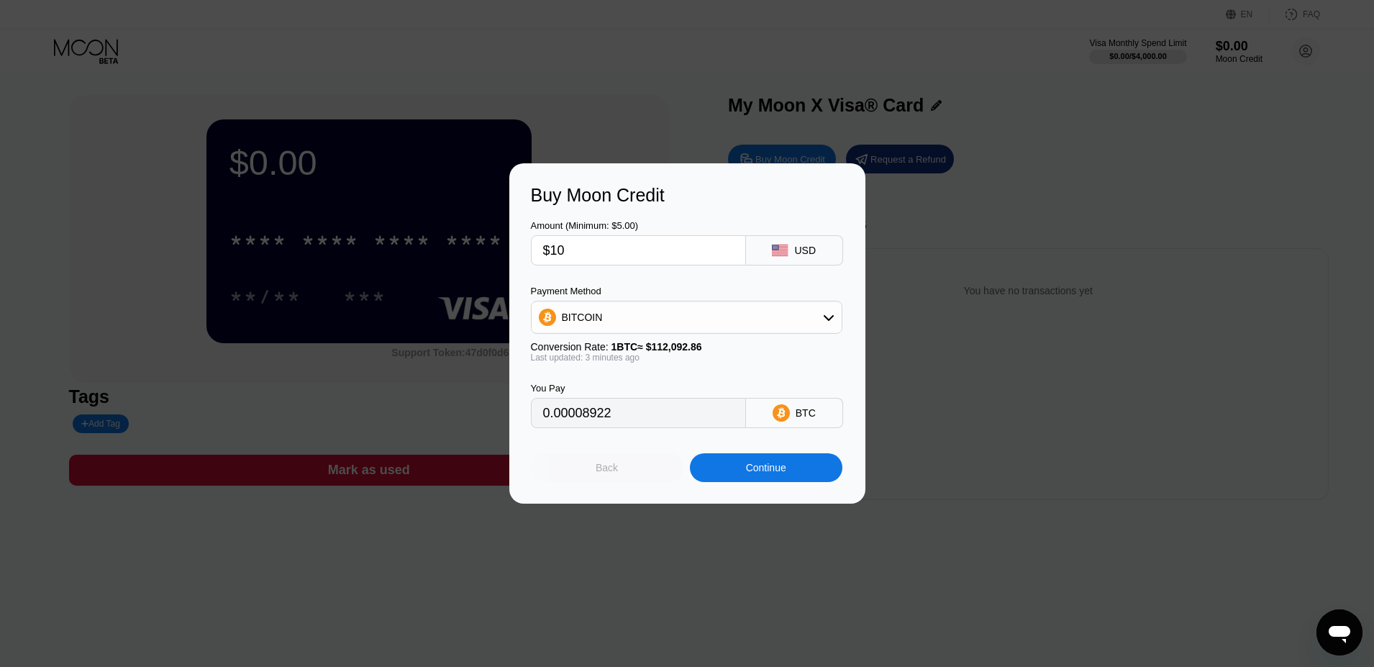
click at [606, 471] on div "Back" at bounding box center [607, 468] width 22 height 12
